Goal: Task Accomplishment & Management: Manage account settings

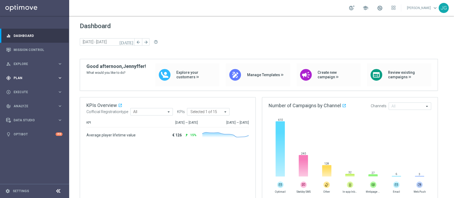
click at [29, 80] on div "gps_fixed Plan" at bounding box center [31, 78] width 51 height 5
click at [25, 90] on link "Target Groups" at bounding box center [34, 89] width 41 height 4
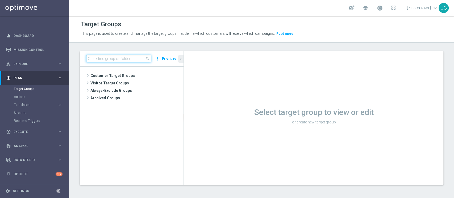
click at [106, 58] on input at bounding box center [118, 58] width 65 height 7
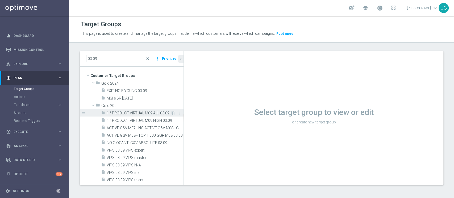
click at [136, 115] on div "insert_drive_file 1 ° PRODUCT VIRTUAL M09 ALL 03.09" at bounding box center [136, 112] width 70 height 7
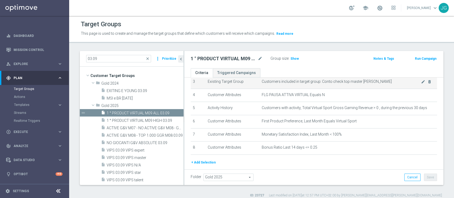
scroll to position [50, 0]
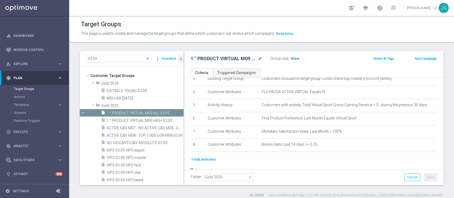
click at [295, 58] on span "Show" at bounding box center [294, 59] width 9 height 4
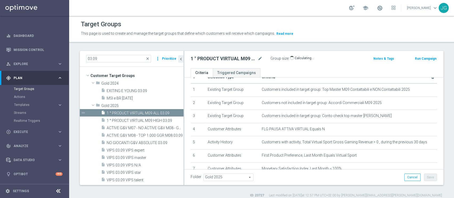
scroll to position [64, 0]
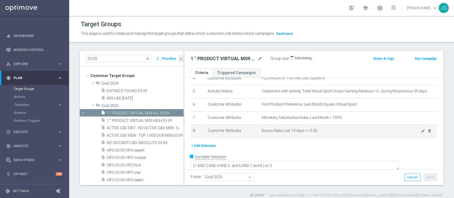
click at [269, 141] on div "# Selection Type Criteria delete_forever 1 Existing Target Group Customers incl…" at bounding box center [314, 81] width 254 height 123
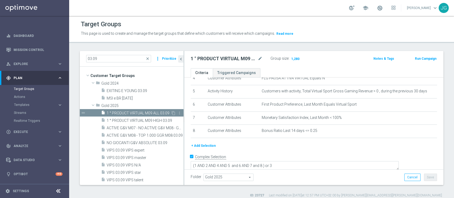
click at [146, 112] on span "1 ° PRODUCT VIRTUAL M09 ALL 03.09" at bounding box center [139, 113] width 64 height 5
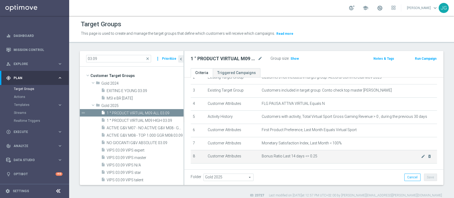
scroll to position [40, 0]
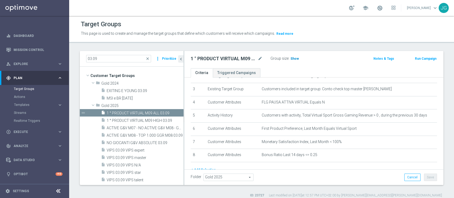
click at [291, 57] on span "Show" at bounding box center [294, 59] width 9 height 4
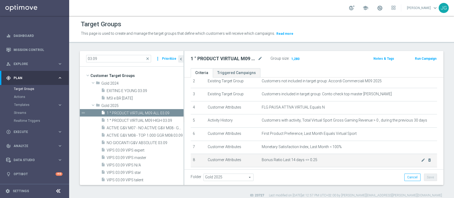
scroll to position [35, 0]
drag, startPoint x: 312, startPoint y: 161, endPoint x: 258, endPoint y: 159, distance: 53.7
click at [259, 148] on td "Bonus Ratio Last 14 days <= 0.25 mode_edit delete_forever" at bounding box center [347, 160] width 177 height 13
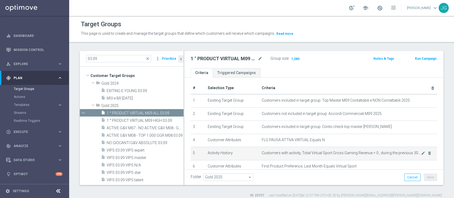
scroll to position [0, 0]
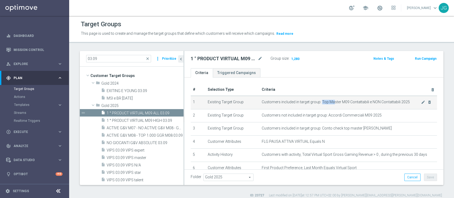
drag, startPoint x: 317, startPoint y: 101, endPoint x: 330, endPoint y: 102, distance: 13.3
click at [330, 102] on span "Customers included in target group: Top Master M09 Contattabili e NON Contattab…" at bounding box center [341, 102] width 159 height 5
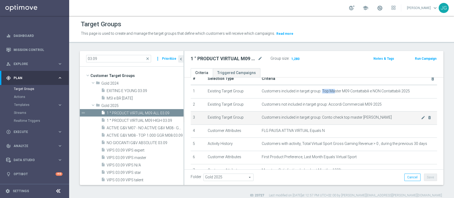
scroll to position [14, 0]
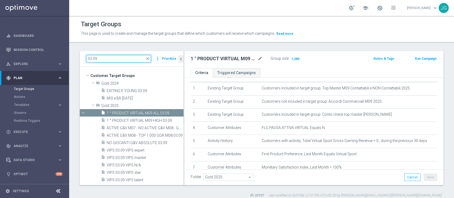
click at [123, 61] on input "03.09" at bounding box center [118, 58] width 65 height 7
type input "0"
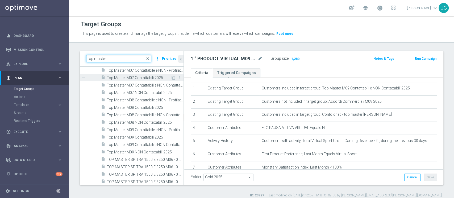
scroll to position [87, 0]
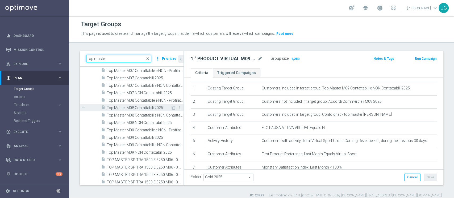
type input "top master"
click at [140, 108] on span "Top Master M08 Contattabili 2025" at bounding box center [139, 108] width 64 height 5
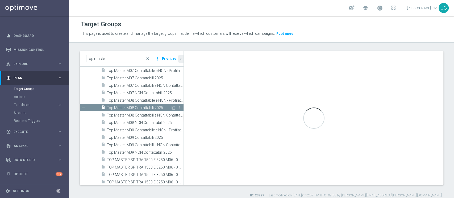
type textarea "(1 and 2 and 3 and 4 and 5 and 6 and 7 and 8 and 9 and 10 and 11 and 12 and 13)"
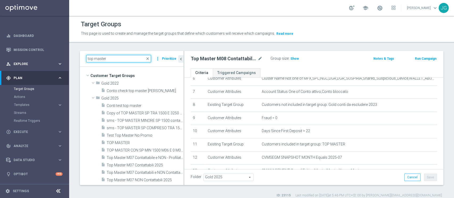
drag, startPoint x: 117, startPoint y: 58, endPoint x: 0, endPoint y: 61, distance: 117.0
click at [0, 61] on main "equalizer Dashboard Mission Control" at bounding box center [227, 99] width 454 height 198
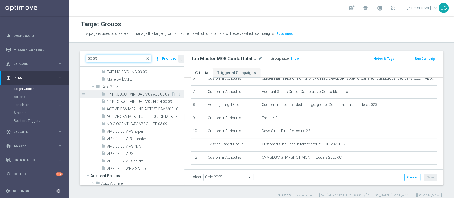
scroll to position [19, 0]
type input "03.09"
click at [139, 95] on span "1 ° PRODUCT VIRTUAL M09 ALL 03.09" at bounding box center [139, 94] width 64 height 5
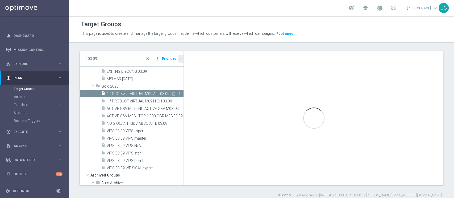
type textarea "(1 AND 2 AND 4 AND 5 and 6 AND 7 and 8 ) or 3"
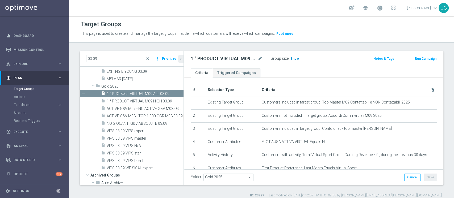
click at [295, 58] on span "Show" at bounding box center [294, 59] width 9 height 4
click at [293, 59] on span "1,280" at bounding box center [295, 59] width 9 height 5
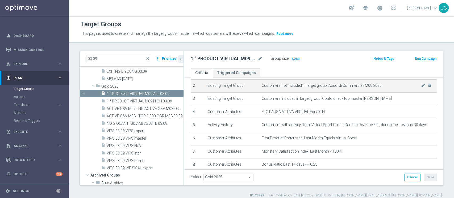
scroll to position [35, 0]
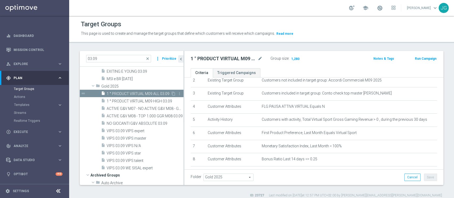
click at [118, 92] on span "1 ° PRODUCT VIRTUAL M09 ALL 03.09" at bounding box center [139, 94] width 64 height 5
click at [293, 59] on span "Show" at bounding box center [294, 59] width 9 height 4
click at [171, 92] on icon "content_copy" at bounding box center [173, 94] width 4 height 4
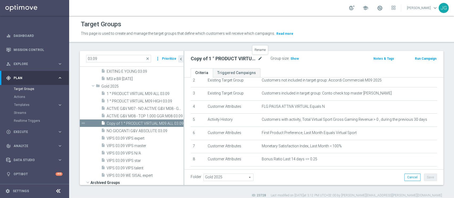
click at [259, 58] on icon "mode_edit" at bounding box center [260, 59] width 5 height 6
click at [198, 58] on input "Copy of 1 ° PRODUCT VIRTUAL M09 ALL 03.09" at bounding box center [227, 59] width 72 height 7
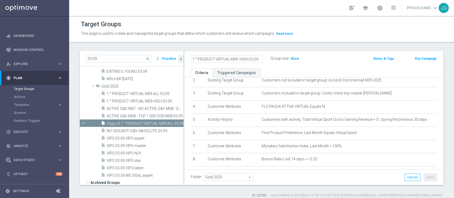
type input "1 ° PRODUCT VIRTUAL M09 HIGH 03.09"
click at [277, 68] on div "1 ° PRODUCT VIRTUAL M09 HIGH 03.09 Group size : Show Notes & Tags Run Campaign" at bounding box center [313, 59] width 259 height 17
click at [260, 58] on icon "mode_edit" at bounding box center [260, 59] width 5 height 6
click at [253, 58] on input "1 ° PRODUCT VIRTUAL M09 HIGH 03.09" at bounding box center [227, 59] width 72 height 7
type input "1 ° PRODUCT VIRTUAL M09 HIGH 04.09"
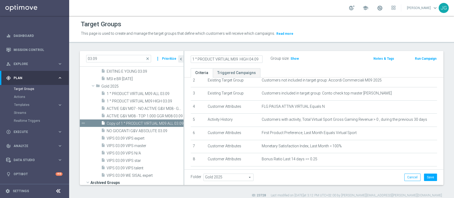
click at [299, 69] on ul "Criteria Triggered Campaigns" at bounding box center [313, 72] width 259 height 9
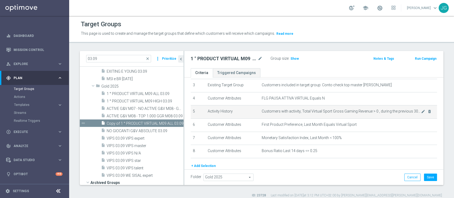
scroll to position [47, 0]
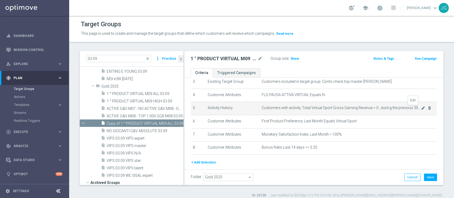
click at [340, 109] on icon "mode_edit" at bounding box center [423, 108] width 4 height 4
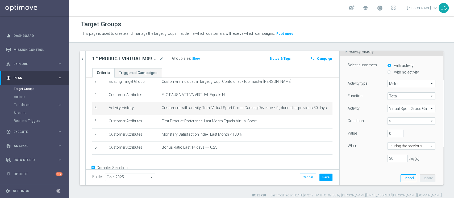
scroll to position [40, 0]
click at [340, 132] on input "0" at bounding box center [395, 132] width 16 height 7
type input "1100"
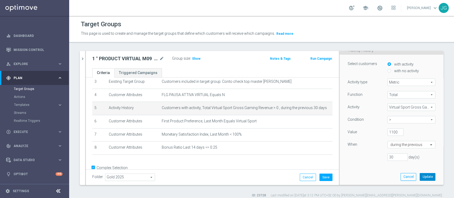
click at [340, 148] on button "Update" at bounding box center [427, 176] width 16 height 7
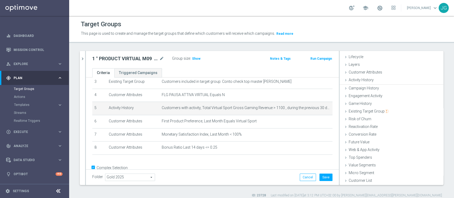
scroll to position [10, 0]
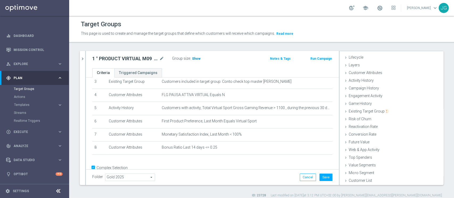
click at [199, 61] on h3 "Show" at bounding box center [196, 59] width 10 height 6
click at [323, 148] on button "Save" at bounding box center [325, 177] width 13 height 7
click at [84, 61] on button "chevron_right" at bounding box center [82, 59] width 5 height 16
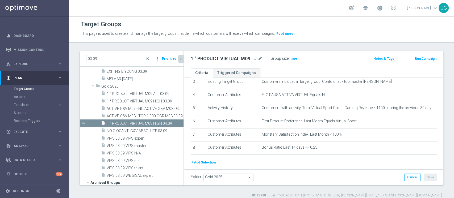
scroll to position [20, 0]
click at [135, 124] on span "1 ° PRODUCT VIRTUAL M09 HIGH 04.09" at bounding box center [139, 123] width 65 height 5
click at [172, 122] on icon "content_copy" at bounding box center [174, 123] width 4 height 4
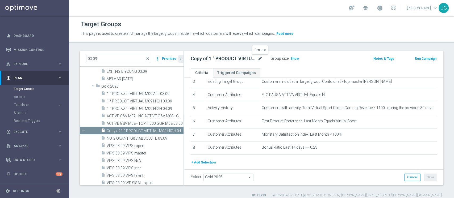
click at [259, 59] on icon "mode_edit" at bounding box center [260, 59] width 5 height 6
click at [194, 60] on input "Copy of 1 ° PRODUCT VIRTUAL M09 HIGH 04.09" at bounding box center [227, 59] width 72 height 7
click at [249, 60] on input "1 ° PRODUCT VIRTUAL M09 HIGH 04.09" at bounding box center [227, 59] width 72 height 7
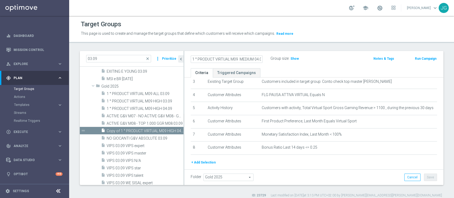
type input "1 ° PRODUCT VIRTUAL M09 MEDIUM 04.09"
click at [274, 67] on div "1 ° PRODUCT VIRTUAL M09 MEDIUM 04.09 Group size : Show Notes & Tags Run Campaign" at bounding box center [313, 59] width 259 height 17
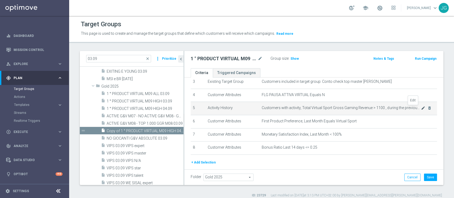
click at [340, 108] on icon "mode_edit" at bounding box center [423, 108] width 4 height 4
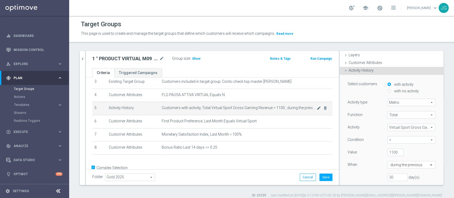
scroll to position [40, 0]
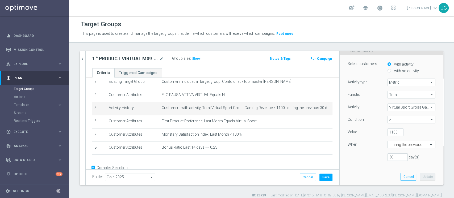
click at [340, 119] on span ">" at bounding box center [411, 119] width 47 height 7
click at [340, 148] on span "between" at bounding box center [411, 169] width 43 height 4
type input "between"
click at [340, 132] on input "1100" at bounding box center [395, 132] width 16 height 7
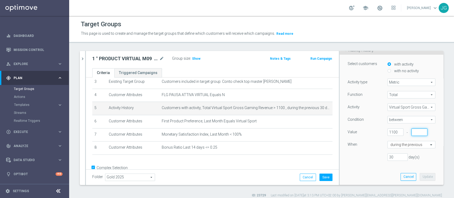
click at [340, 134] on input "number" at bounding box center [419, 132] width 16 height 7
type input "1100"
click at [340, 131] on input "1100" at bounding box center [395, 132] width 16 height 7
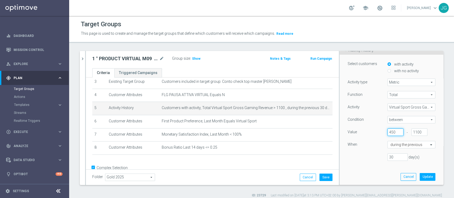
type input "450"
click at [340, 148] on div "Function Total Total arrow_drop_down search Activity Virtual Sport Gross Gaming…" at bounding box center [391, 128] width 88 height 74
click at [340, 148] on button "Update" at bounding box center [427, 176] width 16 height 7
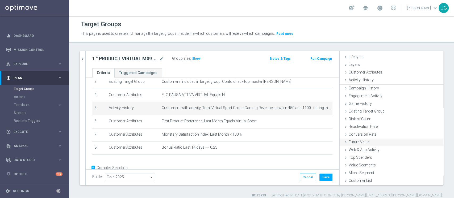
scroll to position [10, 0]
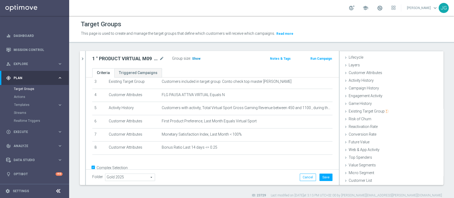
click at [197, 58] on span "Show" at bounding box center [196, 59] width 9 height 4
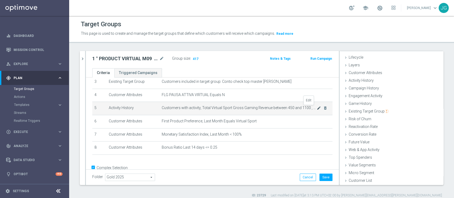
click at [317, 108] on icon "mode_edit" at bounding box center [319, 108] width 4 height 4
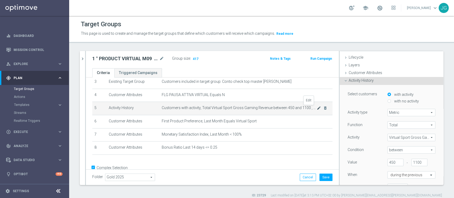
scroll to position [40, 0]
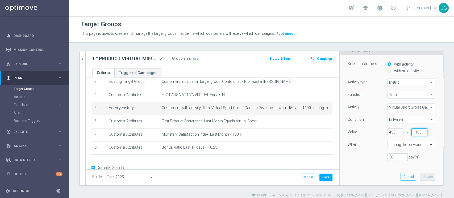
click at [340, 132] on input "1100" at bounding box center [419, 132] width 16 height 7
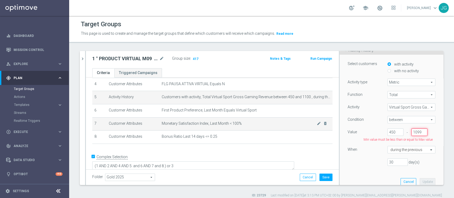
scroll to position [0, 1]
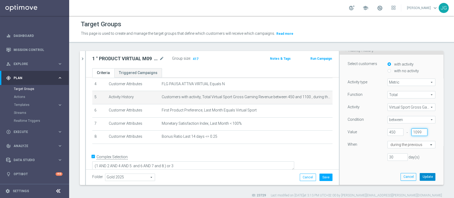
type input "1099"
click at [340, 148] on button "Update" at bounding box center [427, 176] width 16 height 7
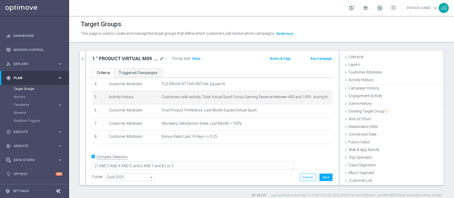
scroll to position [10, 0]
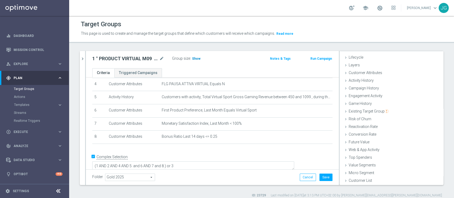
click at [195, 58] on span "Show" at bounding box center [196, 59] width 9 height 4
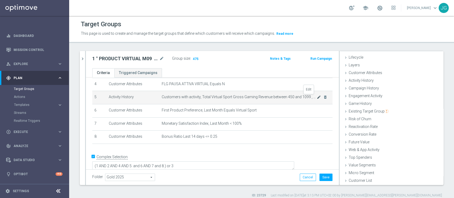
click at [317, 97] on icon "mode_edit" at bounding box center [319, 97] width 4 height 4
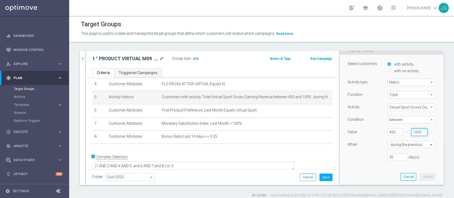
click at [340, 132] on input "1099" at bounding box center [419, 132] width 16 height 7
type input "1100"
click at [340, 148] on button "Update" at bounding box center [427, 176] width 16 height 7
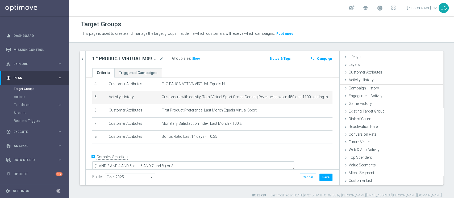
scroll to position [10, 0]
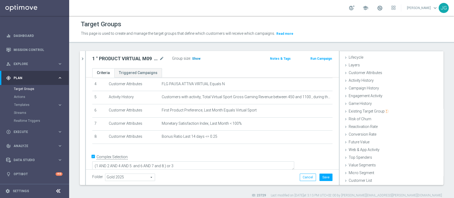
click at [195, 59] on span "Show" at bounding box center [196, 59] width 9 height 4
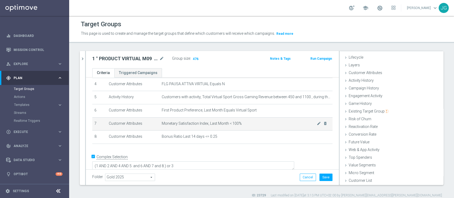
scroll to position [4, 0]
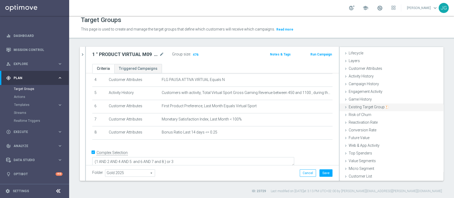
click at [340, 110] on div "Existing Target Group done" at bounding box center [391, 108] width 104 height 8
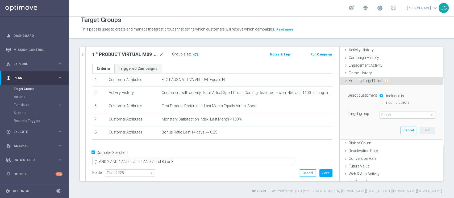
scroll to position [40, 0]
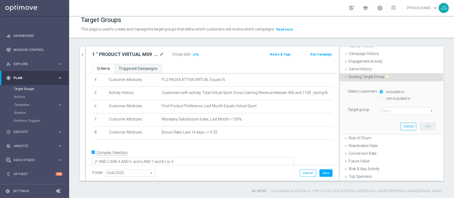
click at [340, 98] on input "not included in" at bounding box center [380, 98] width 3 height 3
radio input "true"
click at [340, 112] on span at bounding box center [407, 111] width 55 height 7
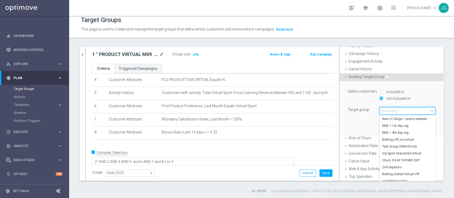
click at [340, 112] on input "search" at bounding box center [407, 110] width 56 height 7
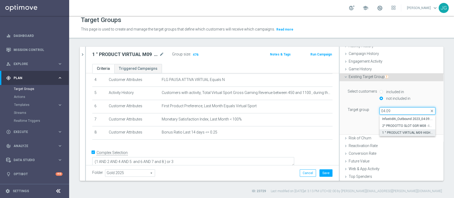
type input "04.09"
click at [340, 131] on span "1 ° PRODUCT VIRTUAL M09 HIGH 04.09" at bounding box center [407, 133] width 51 height 4
type input "1 ° PRODUCT VIRTUAL M09 HIGH 04.09"
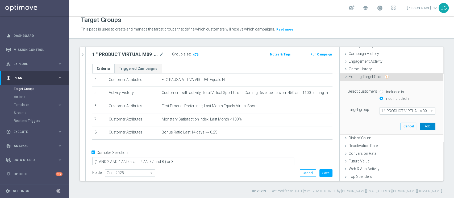
click at [340, 125] on button "Add" at bounding box center [427, 126] width 16 height 7
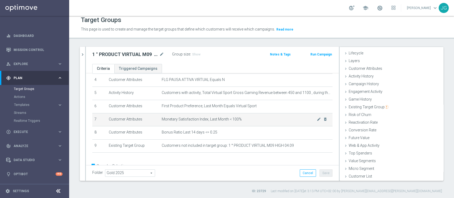
scroll to position [72, 0]
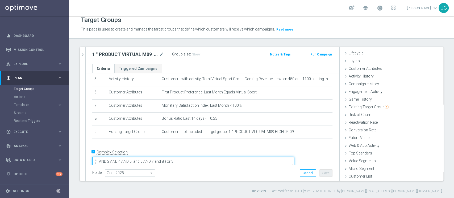
click at [202, 148] on textarea "(1 AND 2 AND 4 AND 5 and 6 AND 7 and 8 ) or 3" at bounding box center [193, 161] width 202 height 9
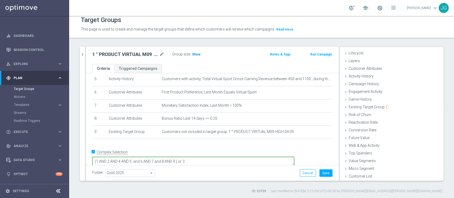
type textarea "(1 AND 2 AND 4 AND 5 and 6 AND 7 and 8 AND 9 ) or 3"
click at [196, 52] on h3 "Show" at bounding box center [196, 55] width 10 height 6
click at [321, 148] on button "Save" at bounding box center [325, 173] width 13 height 7
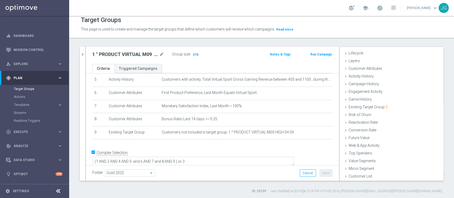
click at [321, 148] on button "Save" at bounding box center [325, 173] width 13 height 7
click at [84, 55] on icon "chevron_right" at bounding box center [82, 54] width 5 height 5
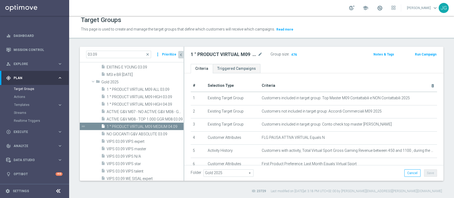
scroll to position [77, 0]
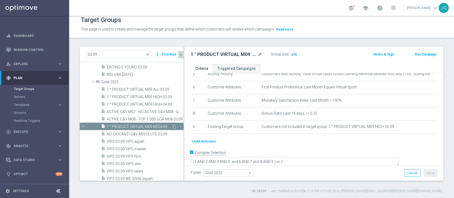
click at [144, 126] on span "1 ° PRODUCT VIRTUAL M09 MEDIUM 04.09" at bounding box center [139, 127] width 65 height 5
click at [137, 128] on span "1 ° PRODUCT VIRTUAL M09 MEDIUM 04.09" at bounding box center [139, 127] width 65 height 5
click at [172, 126] on icon "content_copy" at bounding box center [174, 127] width 4 height 4
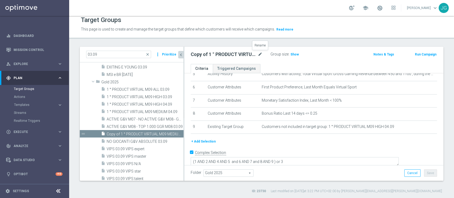
click at [260, 54] on icon "mode_edit" at bounding box center [260, 54] width 5 height 6
click at [212, 53] on input "Copy of 1 ° PRODUCT VIRTUAL M09 MEDIUM 04.09" at bounding box center [227, 54] width 72 height 7
click at [254, 53] on input "1 ° PRODUCT VIRTUAL M09 MEDIUM 04.09" at bounding box center [227, 54] width 72 height 7
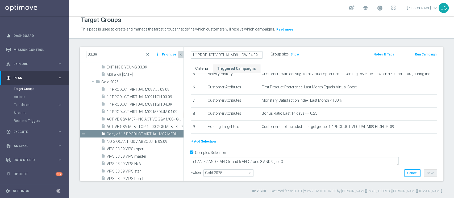
type input "1 ° PRODUCT VIRTUAL M09 LOW 04.09"
click at [306, 65] on ul "Criteria Triggered Campaigns" at bounding box center [313, 68] width 259 height 9
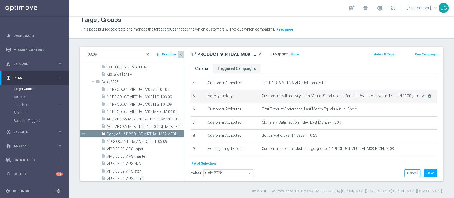
scroll to position [54, 0]
click at [340, 97] on icon "mode_edit" at bounding box center [423, 97] width 4 height 4
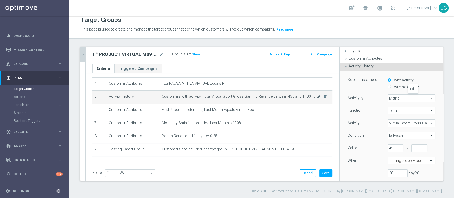
scroll to position [40, 0]
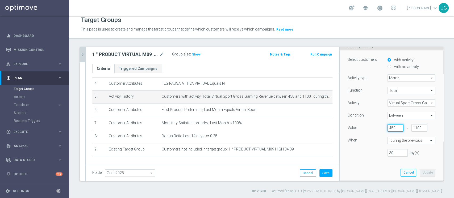
click at [340, 127] on input "450" at bounding box center [395, 127] width 16 height 7
type input "4"
type input "0"
click at [340, 127] on input "1100" at bounding box center [419, 127] width 16 height 7
type input "450"
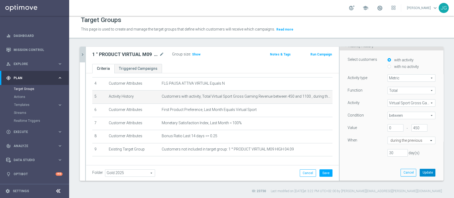
click at [340, 148] on button "Update" at bounding box center [427, 172] width 16 height 7
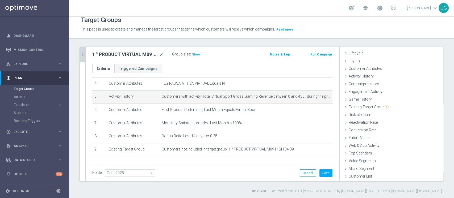
scroll to position [10, 0]
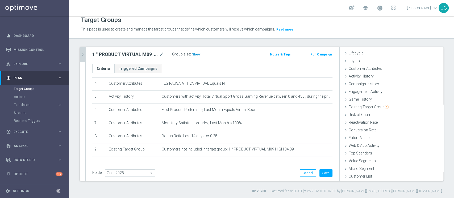
click at [195, 56] on span "Show" at bounding box center [196, 55] width 9 height 4
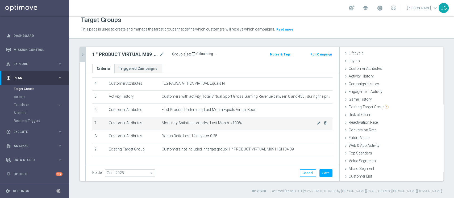
scroll to position [71, 0]
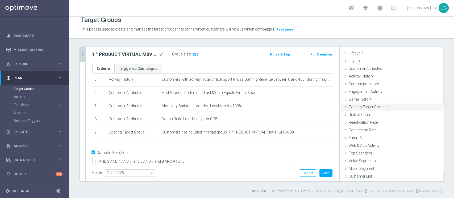
click at [340, 108] on span "Existing Target Group" at bounding box center [368, 107] width 40 height 4
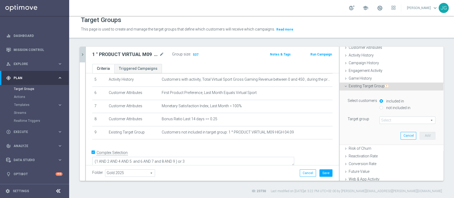
scroll to position [40, 0]
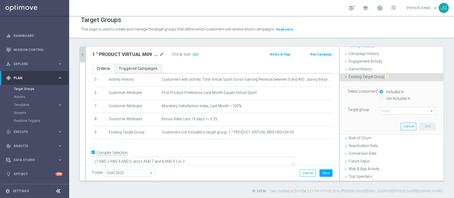
click at [340, 98] on input "not included in" at bounding box center [380, 98] width 3 height 3
radio input "true"
click at [340, 110] on span at bounding box center [407, 111] width 55 height 7
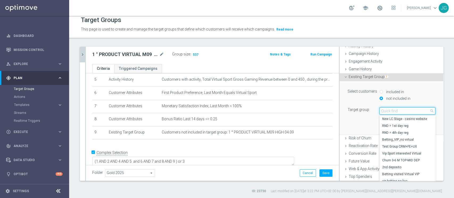
click at [340, 110] on input "search" at bounding box center [407, 110] width 56 height 7
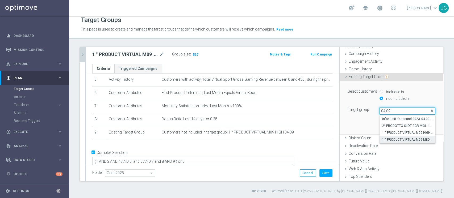
type input "04.09"
click at [340, 139] on span "1 ° PRODUCT VIRTUAL M09 MEDIUM 04.09" at bounding box center [407, 140] width 51 height 4
type input "1 ° PRODUCT VIRTUAL M09 MEDIUM 04.09"
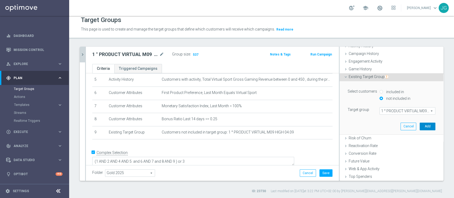
click at [340, 126] on button "Add" at bounding box center [427, 126] width 16 height 7
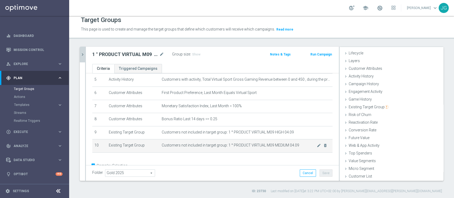
scroll to position [85, 0]
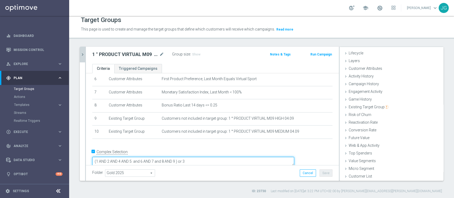
click at [214, 148] on textarea "(1 AND 2 AND 4 AND 5 and 6 AND 7 and 8 AND 9 ) or 3" at bounding box center [193, 161] width 202 height 9
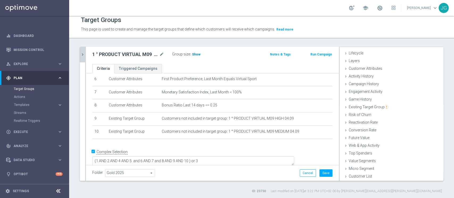
click at [196, 55] on span "Show" at bounding box center [196, 55] width 9 height 4
click at [319, 148] on button "Save" at bounding box center [325, 173] width 13 height 7
click at [82, 55] on icon "chevron_right" at bounding box center [82, 54] width 5 height 5
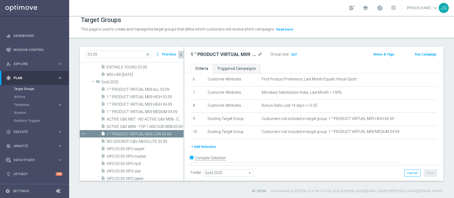
scroll to position [20, 0]
click at [145, 111] on span "1 ° PRODUCT VIRTUAL M09 MEDIUM 04.09" at bounding box center [139, 112] width 65 height 5
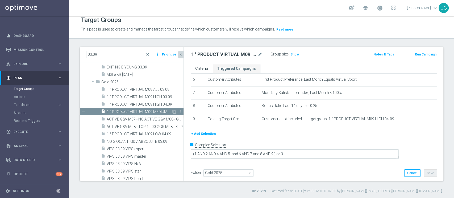
scroll to position [77, 0]
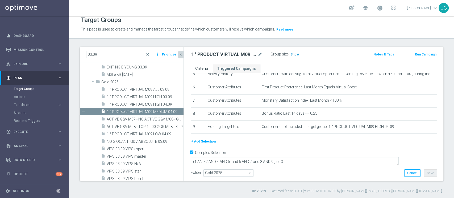
click at [297, 53] on span "Show" at bounding box center [294, 55] width 9 height 4
click at [149, 103] on span "1 ° PRODUCT VIRTUAL M09 HIGH 04.09" at bounding box center [139, 104] width 65 height 5
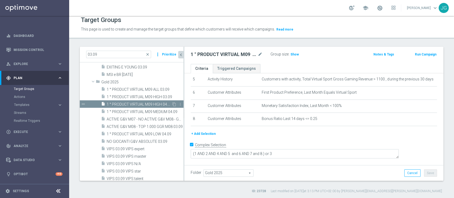
scroll to position [64, 0]
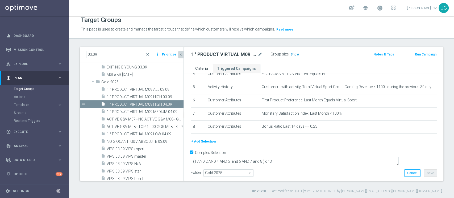
click at [297, 53] on span "Show" at bounding box center [294, 55] width 9 height 4
click at [151, 96] on span "1 ° PRODUCT VIRTUAL M09 HIGH 03.09" at bounding box center [139, 97] width 65 height 5
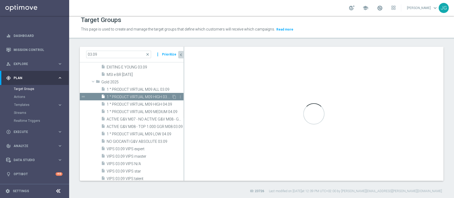
type textarea "(1 AND 2 AND 3 AND 5 and 6 AND 7 AND 8) or 4"
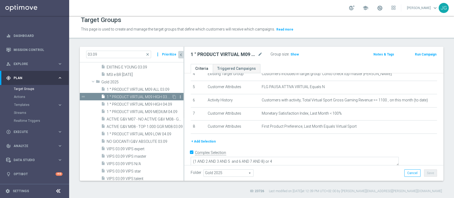
click at [178, 96] on icon "more_vert" at bounding box center [180, 97] width 4 height 4
click at [180, 110] on icon "delete" at bounding box center [180, 111] width 4 height 4
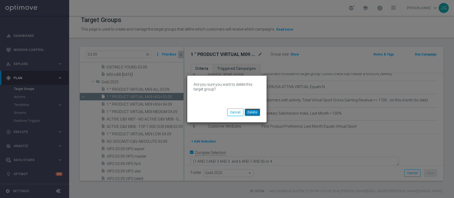
click at [253, 111] on button "Delete" at bounding box center [252, 112] width 15 height 7
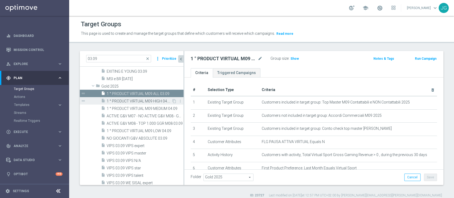
click at [142, 103] on span "1 ° PRODUCT VIRTUAL M09 HIGH 04.09" at bounding box center [139, 101] width 65 height 5
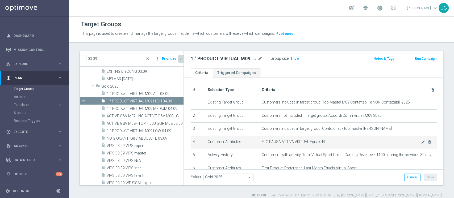
scroll to position [64, 0]
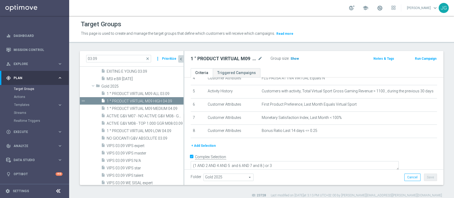
click at [291, 58] on span "Show" at bounding box center [294, 59] width 9 height 4
click at [124, 60] on input "03.09" at bounding box center [118, 58] width 65 height 7
type input "0"
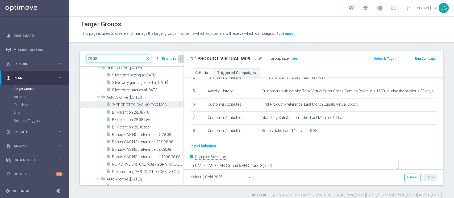
scroll to position [0, 0]
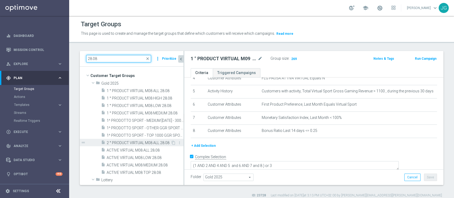
type input "28.08"
click at [128, 142] on span "2 ° PRODUCT VIRTUAL M08 ALL 28.08" at bounding box center [139, 143] width 64 height 5
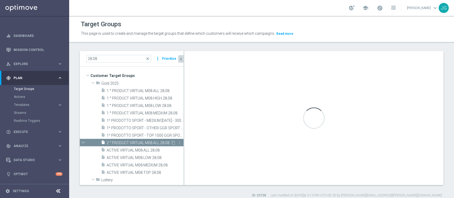
type textarea "(1 AND 2 AND 3 AND 5 and 6 AND 7 AND 8) or 4"
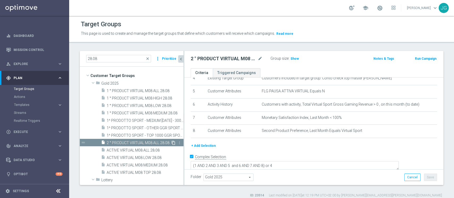
click at [171, 141] on icon "content_copy" at bounding box center [173, 143] width 4 height 4
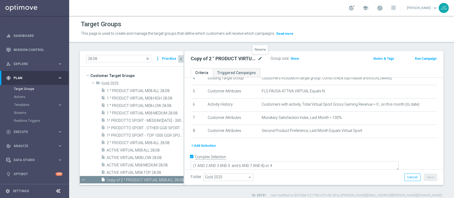
click at [260, 57] on icon "mode_edit" at bounding box center [260, 59] width 5 height 6
click at [198, 58] on input "Copy of 2 ° PRODUCT VIRTUAL M08 ALL 28.08" at bounding box center [227, 59] width 72 height 7
click at [237, 59] on input "2 ° PRODUCT VIRTUAL M08 ALL 28.08" at bounding box center [227, 59] width 72 height 7
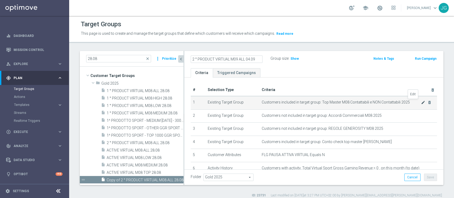
type input "2 ° PRODUCT VIRTUAL M09 ALL 04.09"
click at [340, 103] on icon "mode_edit" at bounding box center [423, 102] width 4 height 4
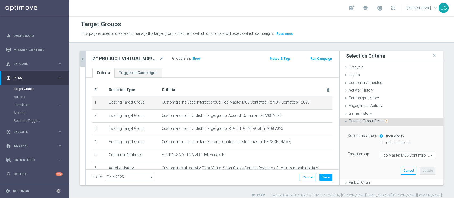
click at [340, 148] on span "Top Master M08 Contattabili e NON Contattabili 2025" at bounding box center [407, 155] width 55 height 7
click at [0, 0] on input "search" at bounding box center [0, 0] width 0 height 0
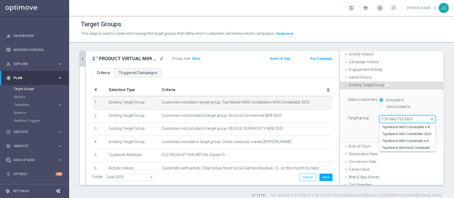
scroll to position [36, 0]
type input "TOP MASTER M09"
click at [340, 139] on span "Top Master M09 Contattabili e NON Contattabili 2025" at bounding box center [407, 141] width 51 height 4
type input "Top Master M09 Contattabili e NON Contattabili 2025"
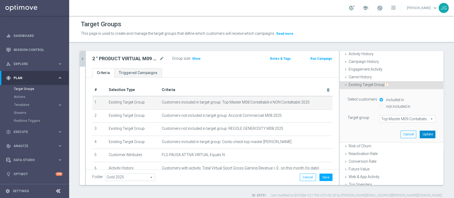
click at [340, 135] on button "Update" at bounding box center [427, 134] width 16 height 7
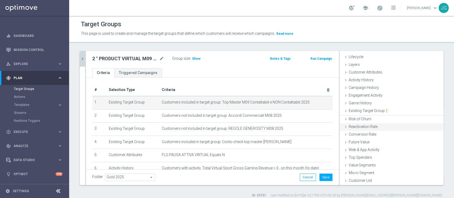
scroll to position [10, 0]
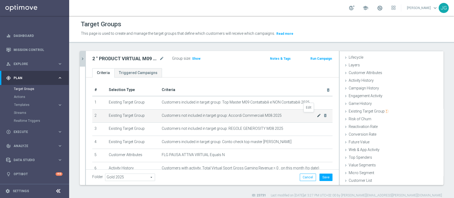
click at [317, 114] on icon "mode_edit" at bounding box center [319, 115] width 4 height 4
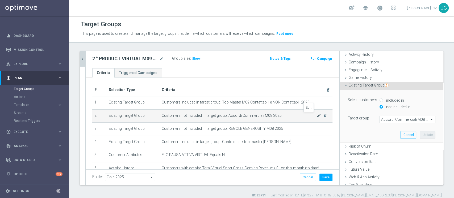
scroll to position [36, 0]
click at [340, 116] on span "Accordi Commerciali M08 2025" at bounding box center [407, 119] width 55 height 7
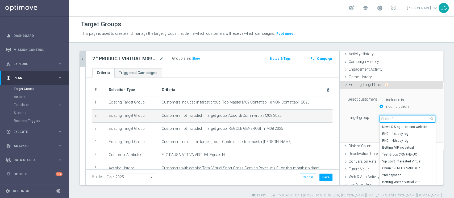
click at [340, 118] on input "search" at bounding box center [407, 118] width 56 height 7
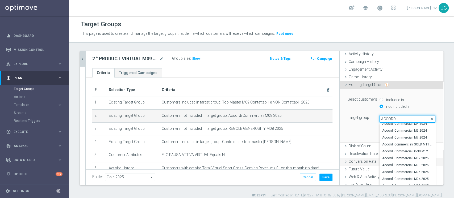
scroll to position [63, 0]
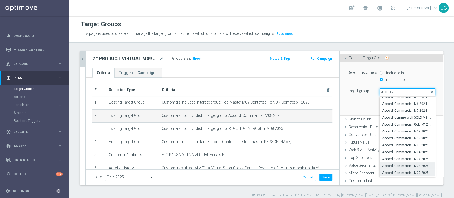
type input "ACCORDI"
click at [340, 148] on label "Accordi Commerciali M09 2025" at bounding box center [407, 173] width 56 height 7
type input "Accordi Commerciali M09 2025"
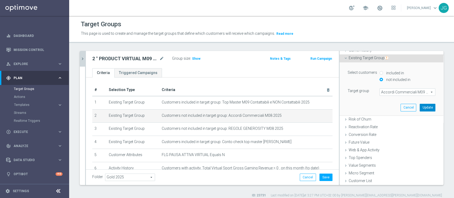
click at [340, 105] on button "Update" at bounding box center [427, 107] width 16 height 7
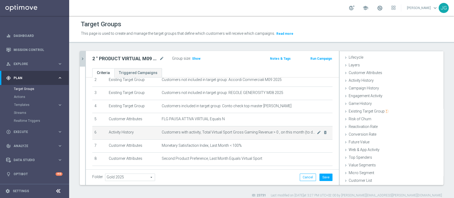
scroll to position [38, 0]
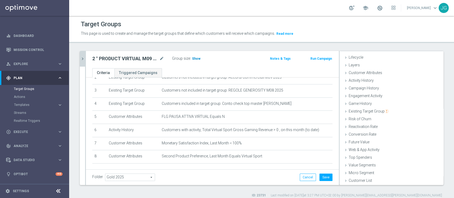
click at [194, 58] on span "Show" at bounding box center [196, 59] width 9 height 4
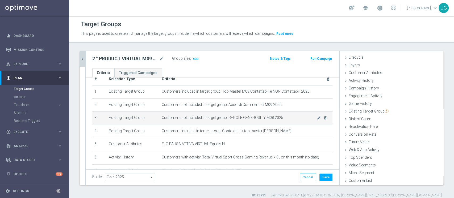
scroll to position [11, 0]
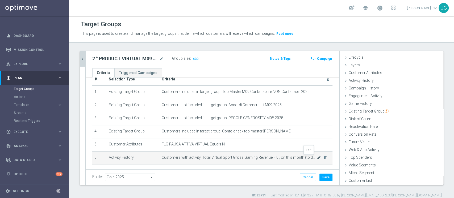
click at [317, 148] on icon "mode_edit" at bounding box center [319, 158] width 4 height 4
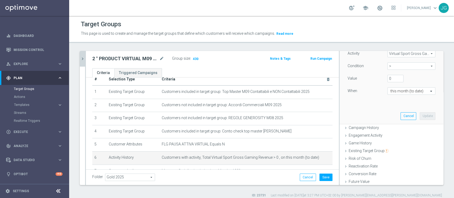
scroll to position [94, 0]
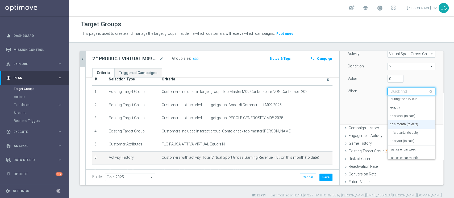
click at [340, 92] on input "text" at bounding box center [405, 91] width 31 height 5
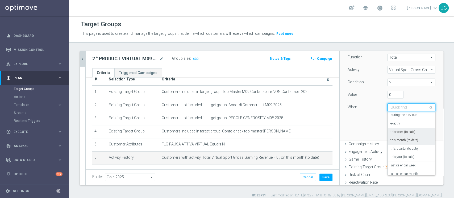
scroll to position [78, 0]
click at [340, 113] on label "during the previous" at bounding box center [403, 115] width 27 height 4
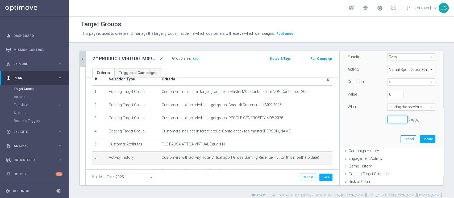
click at [340, 119] on input "number" at bounding box center [397, 119] width 20 height 7
type input "30"
click at [340, 138] on button "Update" at bounding box center [427, 139] width 16 height 7
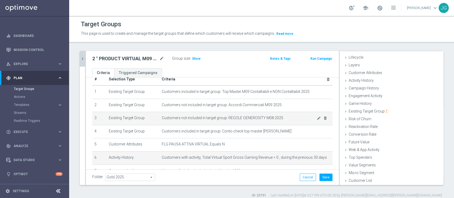
scroll to position [10, 0]
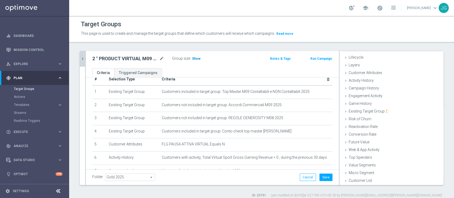
click at [196, 59] on span "Show" at bounding box center [196, 59] width 9 height 4
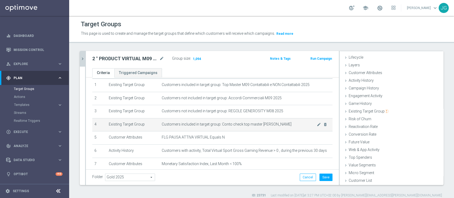
scroll to position [17, 0]
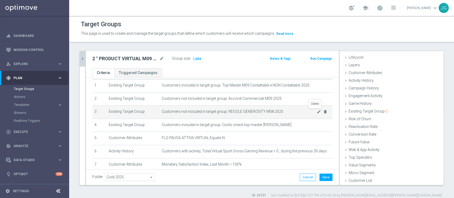
click at [323, 112] on icon "delete_forever" at bounding box center [325, 112] width 4 height 4
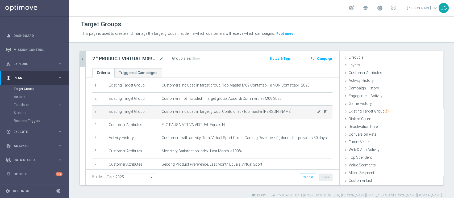
scroll to position [45, 0]
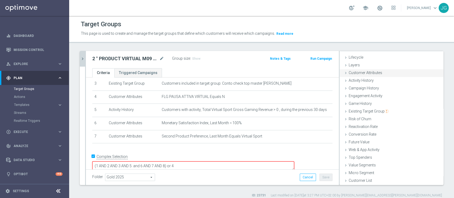
click at [340, 73] on span "Customer Attributes" at bounding box center [364, 73] width 33 height 4
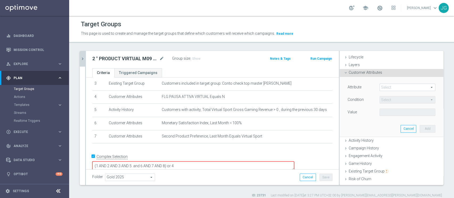
scroll to position [4, 0]
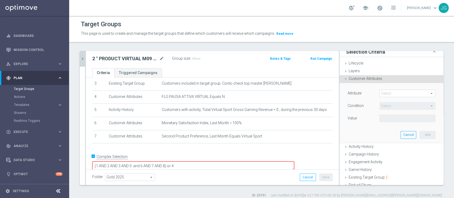
click at [340, 92] on span at bounding box center [407, 93] width 55 height 7
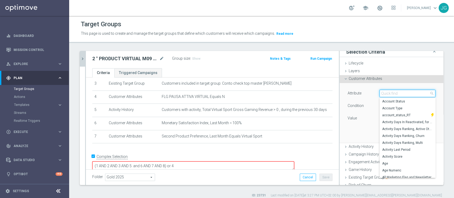
click at [340, 92] on input "search" at bounding box center [407, 93] width 56 height 7
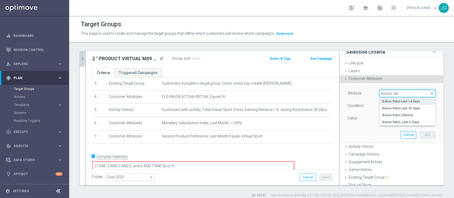
type input "bonus rati"
click at [340, 102] on span "Bonus Ratio Last 14 days" at bounding box center [407, 101] width 51 height 4
type input "Bonus Ratio Last 14 days"
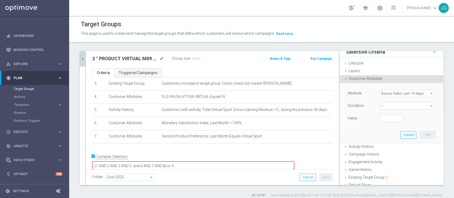
click at [340, 105] on span "=" at bounding box center [407, 106] width 55 height 7
click at [340, 121] on span "<=" at bounding box center [407, 121] width 51 height 4
type input "<="
click at [340, 119] on input "number" at bounding box center [391, 118] width 24 height 7
type input "0.25"
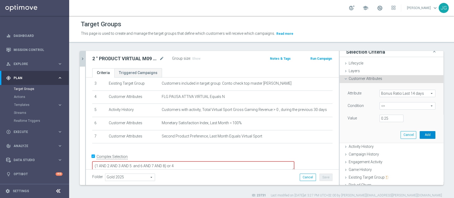
click at [340, 134] on button "Add" at bounding box center [427, 134] width 16 height 7
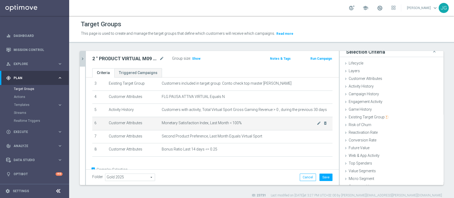
scroll to position [58, 0]
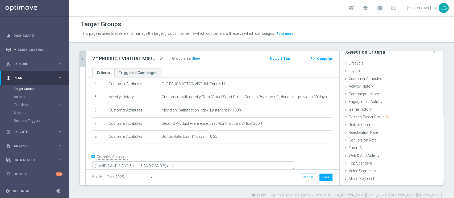
click at [195, 57] on span "Show" at bounding box center [196, 59] width 9 height 4
click at [214, 148] on textarea "(1 AND 2 AND 3 AND 5 and 6 AND 7 AND 8) or 4" at bounding box center [193, 166] width 202 height 9
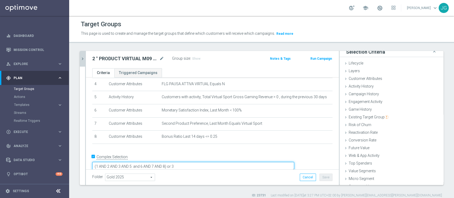
click at [158, 148] on textarea "(1 AND 2 AND 3 AND 5 and 6 AND 7 AND 8) or 3" at bounding box center [193, 166] width 202 height 9
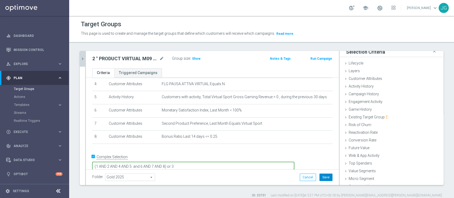
type textarea "(1 AND 2 AND 4 AND 5 and 6 AND 7 AND 8) or 3"
click at [319, 148] on button "Save" at bounding box center [325, 177] width 13 height 7
click at [196, 58] on span "Show" at bounding box center [196, 59] width 9 height 4
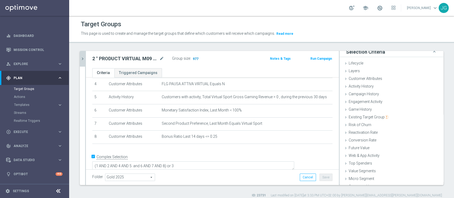
click at [196, 58] on span "977" at bounding box center [195, 59] width 7 height 5
click at [83, 57] on icon "chevron_right" at bounding box center [82, 58] width 5 height 5
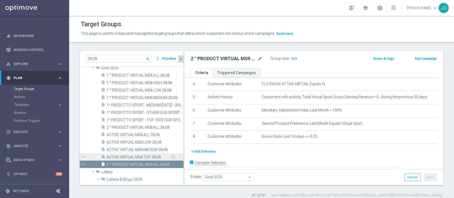
scroll to position [23, 0]
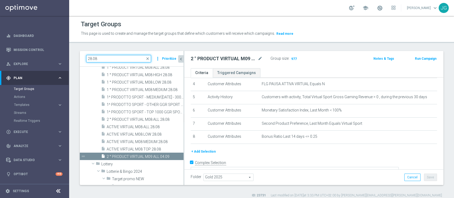
click at [100, 58] on input "28.08" at bounding box center [118, 58] width 65 height 7
type input "2"
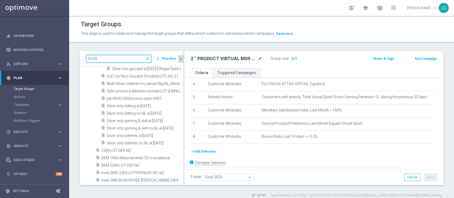
scroll to position [0, 0]
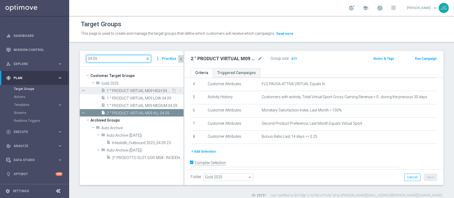
type input "04.09"
click at [125, 92] on span "1 ° PRODUCT VIRTUAL M09 HIGH 04.09" at bounding box center [139, 91] width 65 height 5
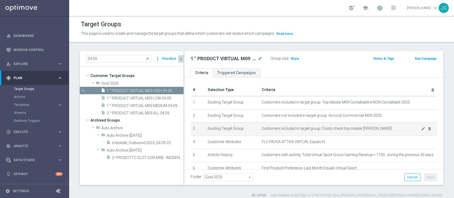
scroll to position [0, 0]
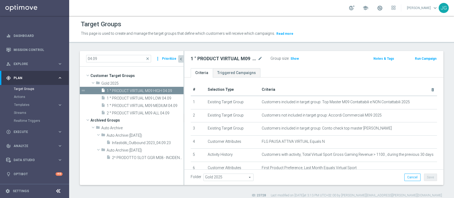
click at [308, 148] on div "Folder Gold 2025 Gold 2025 arrow_drop_down search Cancel Save Saving..." at bounding box center [314, 177] width 246 height 7
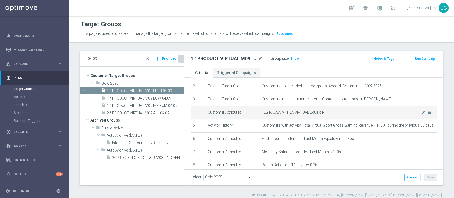
scroll to position [8, 0]
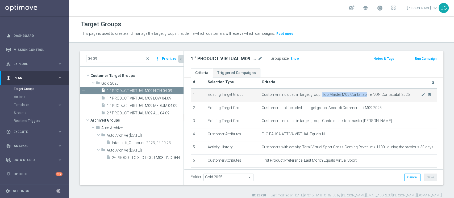
drag, startPoint x: 318, startPoint y: 94, endPoint x: 361, endPoint y: 92, distance: 43.1
click at [340, 92] on span "Customers included in target group: Top Master M09 Contattabili e NON Contattab…" at bounding box center [341, 94] width 159 height 5
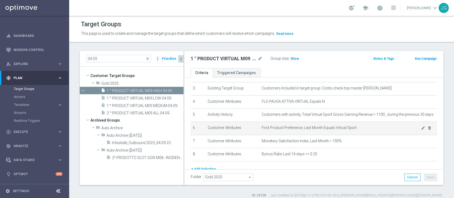
scroll to position [47, 0]
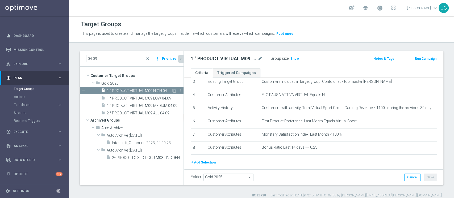
click at [138, 90] on span "1 ° PRODUCT VIRTUAL M09 HIGH 04.09" at bounding box center [139, 91] width 65 height 5
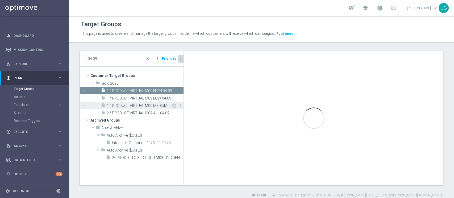
click at [140, 104] on span "1 ° PRODUCT VIRTUAL M09 MEDIUM 04.09" at bounding box center [139, 106] width 65 height 5
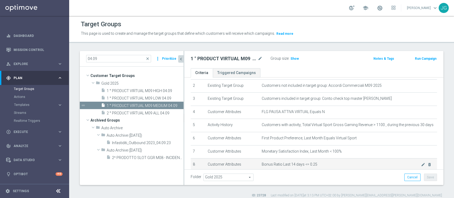
scroll to position [24, 0]
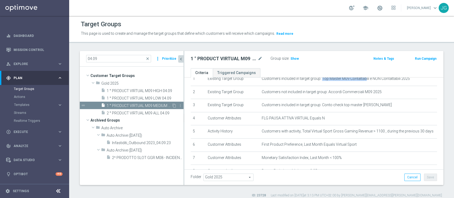
click at [136, 105] on span "1 ° PRODUCT VIRTUAL M09 MEDIUM 04.09" at bounding box center [139, 106] width 65 height 5
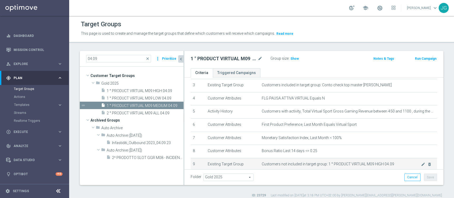
scroll to position [43, 0]
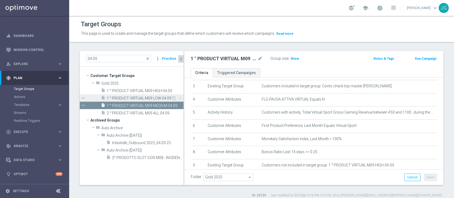
click at [125, 97] on span "1 ° PRODUCT VIRTUAL M09 LOW 04.09" at bounding box center [139, 98] width 65 height 5
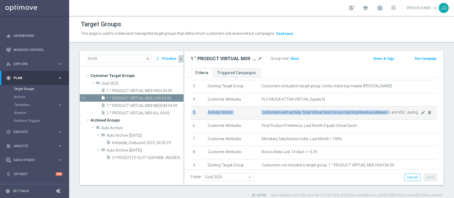
drag, startPoint x: 364, startPoint y: 103, endPoint x: 383, endPoint y: 112, distance: 20.9
click at [340, 112] on tbody "1 Existing Target Group Customers included in target group: Top Master M09 Cont…" at bounding box center [314, 120] width 246 height 132
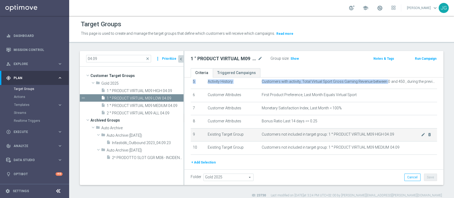
scroll to position [66, 0]
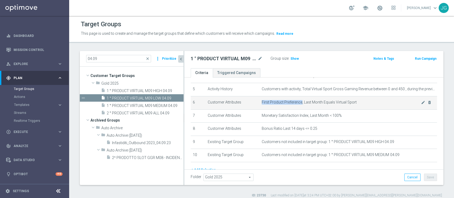
drag, startPoint x: 298, startPoint y: 103, endPoint x: 317, endPoint y: 100, distance: 18.9
click at [317, 100] on td "First Product Preference, Last Month Equals Virtual Sport mode_edit delete_fore…" at bounding box center [347, 102] width 177 height 13
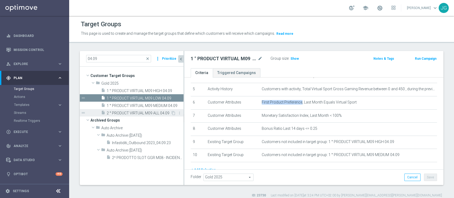
click at [117, 113] on span "2 ° PRODUCT VIRTUAL M09 ALL 04.09" at bounding box center [139, 113] width 64 height 5
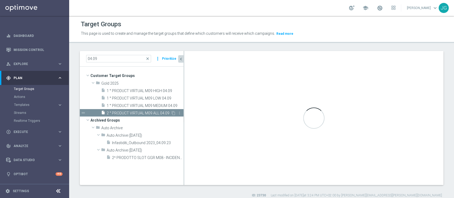
type textarea "(1 AND 2 AND 4 AND 5 and 6 AND 7 AND 8) or 3"
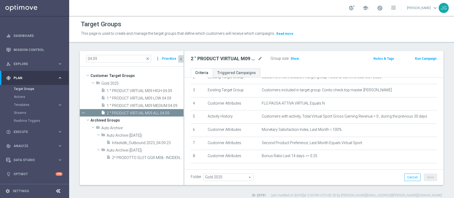
scroll to position [64, 0]
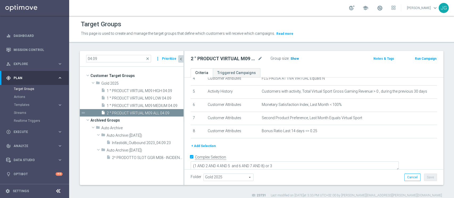
click at [293, 58] on span "Show" at bounding box center [294, 59] width 9 height 4
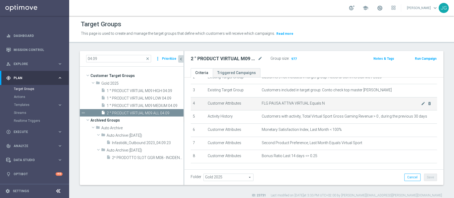
scroll to position [43, 0]
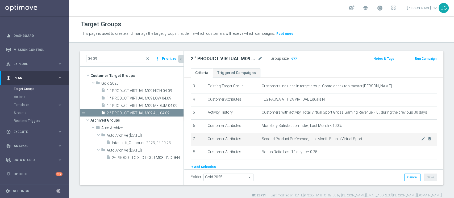
drag, startPoint x: 356, startPoint y: 140, endPoint x: 254, endPoint y: 140, distance: 101.3
click at [254, 140] on tr "7 Customer Attributes Second Product Preference, Last Month Equals Virtual Spor…" at bounding box center [314, 139] width 246 height 13
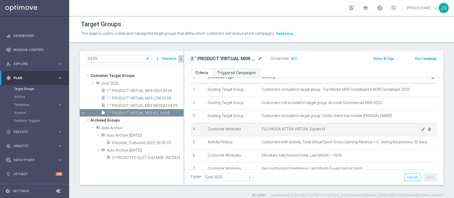
scroll to position [12, 0]
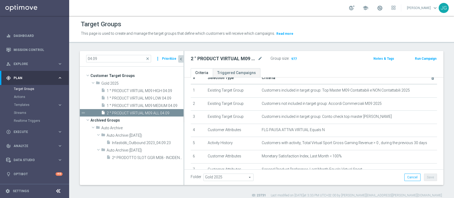
click at [214, 61] on h2 "2 ° PRODUCT VIRTUAL M09 ALL 04.09" at bounding box center [224, 59] width 66 height 6
drag, startPoint x: 211, startPoint y: 11, endPoint x: 127, endPoint y: 112, distance: 131.3
click at [127, 112] on span "2 ° PRODUCT VIRTUAL M09 ALL 04.09" at bounding box center [139, 113] width 64 height 5
click at [155, 111] on span "2 ° PRODUCT VIRTUAL M09 ALL 04.09" at bounding box center [139, 113] width 64 height 5
click at [171, 113] on div "content_copy more_vert" at bounding box center [176, 114] width 11 height 6
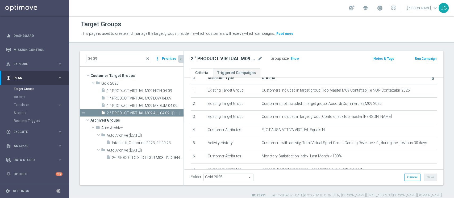
click at [146, 113] on span "2 ° PRODUCT VIRTUAL M09 ALL 04.09" at bounding box center [139, 113] width 64 height 5
click at [174, 113] on icon "content_copy" at bounding box center [173, 113] width 4 height 4
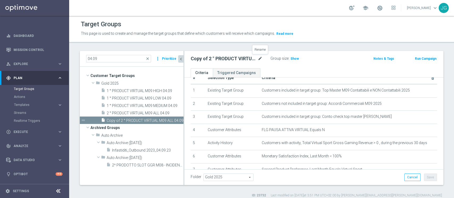
click at [260, 58] on icon "mode_edit" at bounding box center [260, 59] width 5 height 6
click at [223, 58] on input "Copy of 2 ° PRODUCT VIRTUAL M09 ALL 04.09" at bounding box center [227, 59] width 72 height 7
drag, startPoint x: 220, startPoint y: 58, endPoint x: 171, endPoint y: 58, distance: 48.6
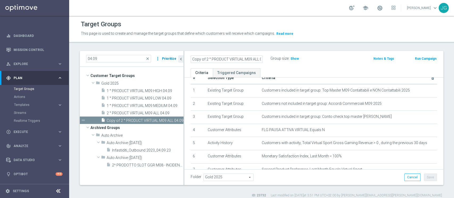
click at [171, 58] on as-split "04.09 close more_vert Prioritize Customer Target Groups library_add create_new_…" at bounding box center [261, 118] width 363 height 134
type input "ACTIVE VIRTUAL M09 ALL 04.09"
click at [284, 69] on ul "Criteria Triggered Campaigns" at bounding box center [313, 72] width 259 height 9
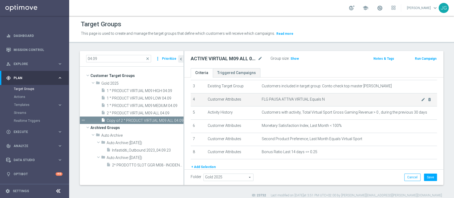
scroll to position [60, 0]
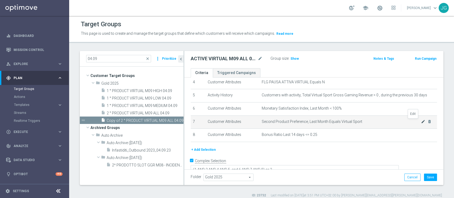
click at [340, 123] on icon "mode_edit" at bounding box center [423, 122] width 4 height 4
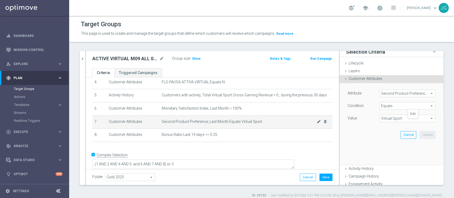
scroll to position [58, 0]
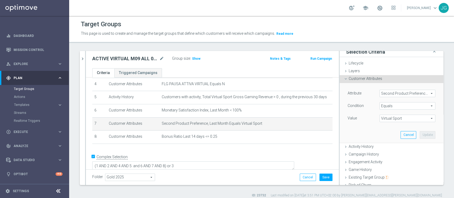
click at [340, 94] on span "Second Product Preference, Last Month" at bounding box center [407, 93] width 55 height 7
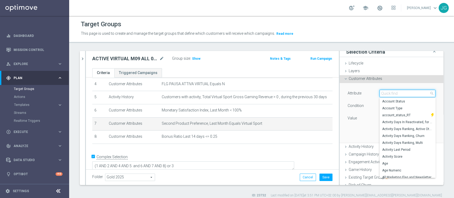
click at [340, 94] on input "search" at bounding box center [407, 93] width 56 height 7
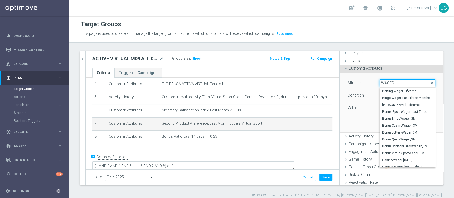
scroll to position [12, 0]
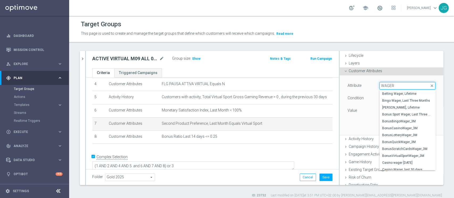
drag, startPoint x: 391, startPoint y: 86, endPoint x: 355, endPoint y: 86, distance: 35.4
click at [340, 86] on div "Attribute Second Product Preference, Last Month Second Product Preference, Last…" at bounding box center [391, 86] width 96 height 9
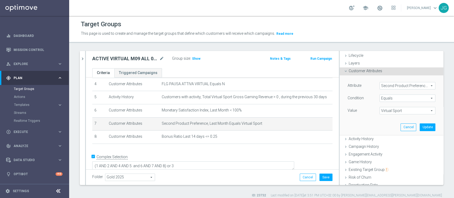
click at [340, 109] on span "Virtual Sport" at bounding box center [407, 110] width 55 height 7
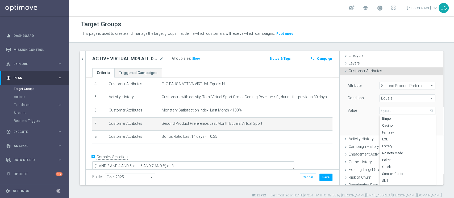
click at [340, 84] on span "Second Product Preference, Last Month" at bounding box center [407, 85] width 55 height 7
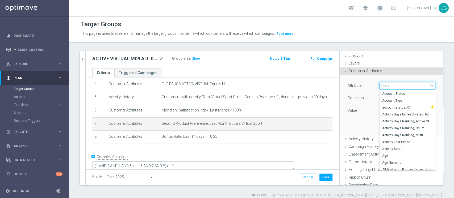
click at [340, 84] on input "search" at bounding box center [407, 85] width 56 height 7
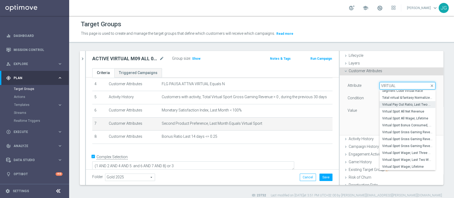
scroll to position [30, 0]
type input "VIRTUAL"
click at [340, 115] on div "Attribute Second Product Preference, Last Month Second Product Preference, Last…" at bounding box center [391, 105] width 96 height 60
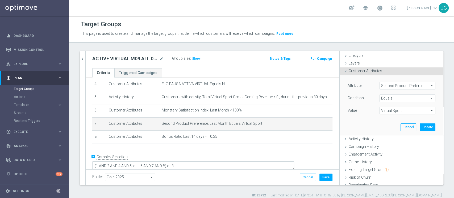
click at [340, 86] on span "Second Product Preference, Last Month" at bounding box center [407, 85] width 55 height 7
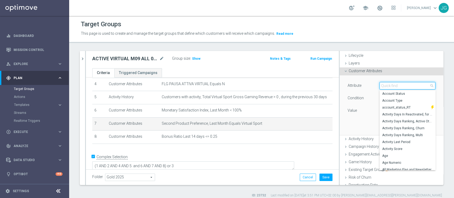
click at [340, 86] on input "search" at bounding box center [407, 85] width 56 height 7
click at [340, 73] on div "Customer Attributes done selection saved" at bounding box center [391, 72] width 104 height 8
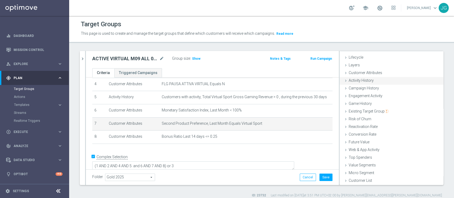
scroll to position [0, 0]
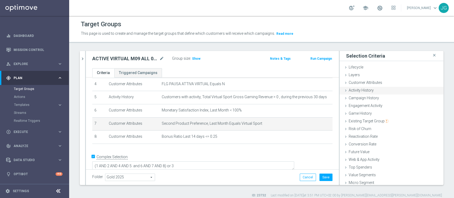
click at [340, 89] on span "Activity History" at bounding box center [360, 90] width 25 height 4
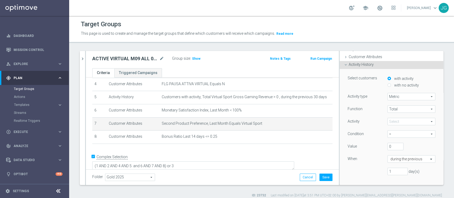
scroll to position [29, 0]
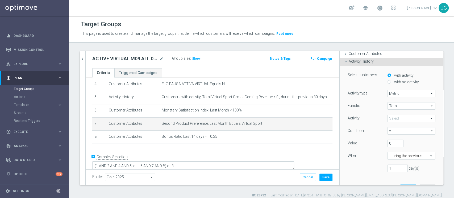
click at [340, 116] on span at bounding box center [411, 118] width 47 height 7
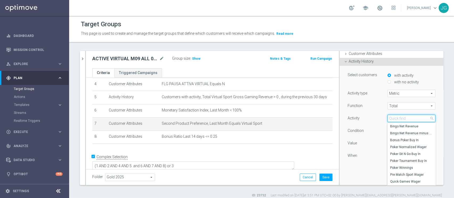
click at [340, 118] on input "search" at bounding box center [411, 118] width 48 height 7
type input "VIRTUAL"
click at [340, 148] on span "Virtual Sport Wager" at bounding box center [411, 154] width 43 height 4
type input "Virtual Sport Wager"
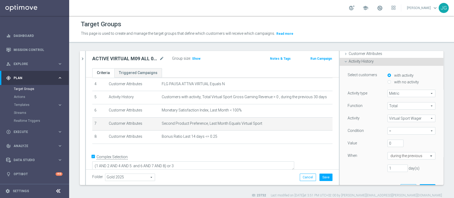
click at [340, 130] on span "=" at bounding box center [411, 131] width 47 height 7
click at [340, 148] on span ">" at bounding box center [411, 153] width 43 height 4
type input ">"
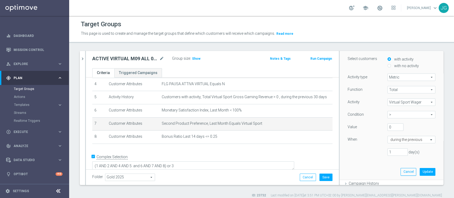
scroll to position [47, 0]
click at [340, 148] on input "1" at bounding box center [397, 150] width 20 height 7
type input "30"
click at [340, 139] on input "text" at bounding box center [405, 138] width 31 height 5
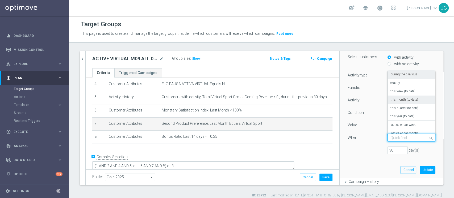
click at [340, 99] on label "this month (to date)" at bounding box center [404, 100] width 28 height 4
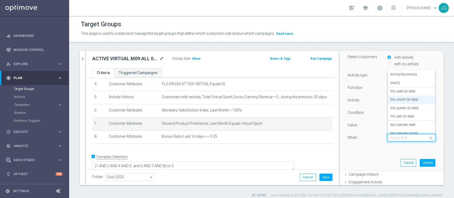
click at [340, 138] on div at bounding box center [411, 138] width 47 height 5
click at [340, 124] on label "last calendar week" at bounding box center [402, 125] width 25 height 4
click at [340, 137] on input "text" at bounding box center [405, 138] width 31 height 5
click at [340, 133] on label "last calendar month" at bounding box center [404, 134] width 28 height 4
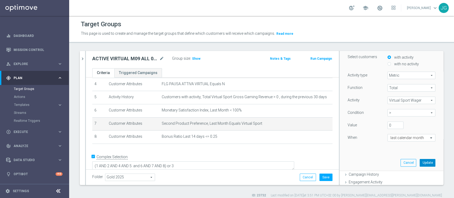
click at [340, 148] on button "Update" at bounding box center [427, 162] width 16 height 7
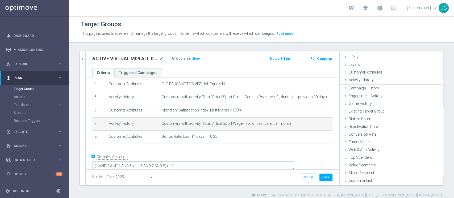
scroll to position [10, 0]
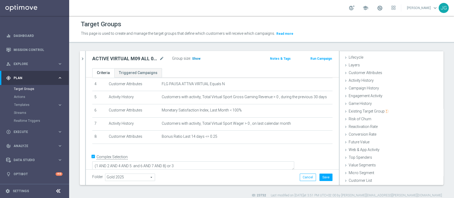
click at [194, 59] on span "Show" at bounding box center [196, 59] width 9 height 4
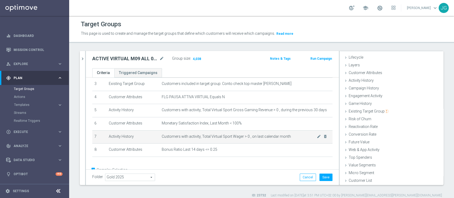
scroll to position [58, 0]
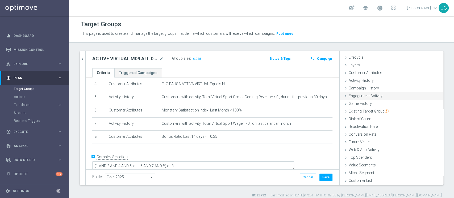
click at [340, 95] on span "Engagement Activity" at bounding box center [365, 96] width 34 height 4
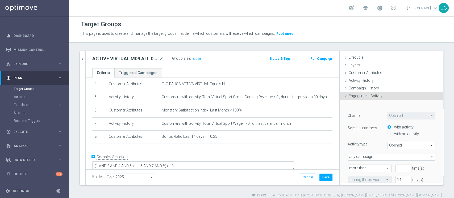
scroll to position [37, 0]
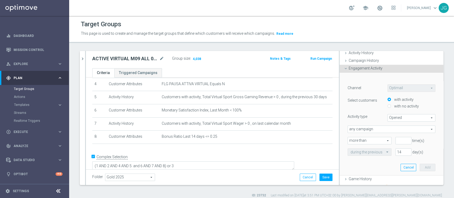
click at [340, 67] on span "Engagement Activity" at bounding box center [365, 68] width 34 height 4
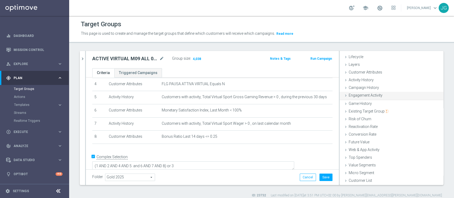
scroll to position [10, 0]
click at [340, 113] on div "Existing Target Group done selection updated" at bounding box center [391, 112] width 104 height 8
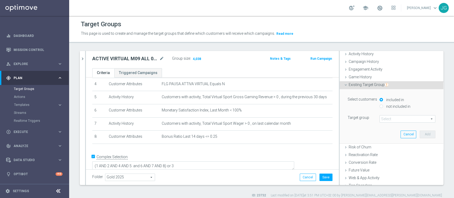
scroll to position [37, 0]
click at [340, 105] on input "not included in" at bounding box center [380, 105] width 3 height 3
radio input "true"
click at [340, 120] on span at bounding box center [407, 118] width 55 height 7
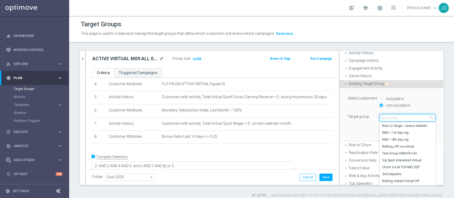
click at [340, 120] on input "search" at bounding box center [407, 117] width 56 height 7
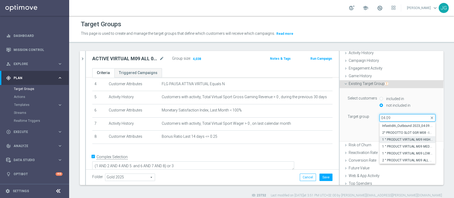
type input "04.09"
click at [340, 139] on span "1 ° PRODUCT VIRTUAL M09 HIGH 04.09" at bounding box center [407, 140] width 51 height 4
type input "1 ° PRODUCT VIRTUAL M09 HIGH 04.09"
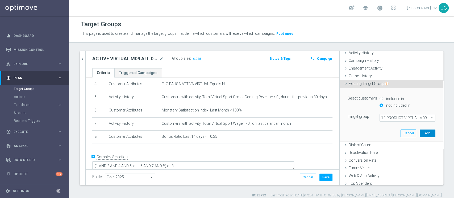
click at [340, 131] on button "Add" at bounding box center [427, 133] width 16 height 7
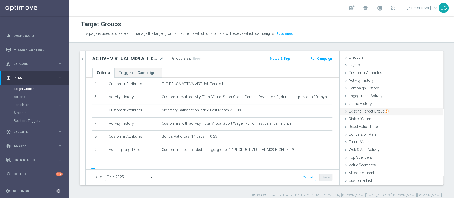
click at [340, 110] on span "Existing Target Group" at bounding box center [368, 111] width 40 height 4
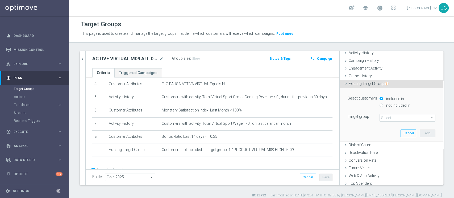
click at [340, 103] on label "not included in" at bounding box center [398, 105] width 26 height 5
click at [340, 104] on input "not included in" at bounding box center [380, 105] width 3 height 3
radio input "true"
click at [340, 117] on span at bounding box center [407, 118] width 55 height 7
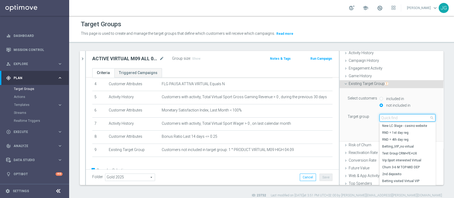
click at [340, 117] on input "search" at bounding box center [407, 117] width 56 height 7
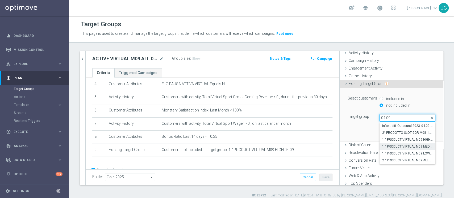
type input "04.09"
click at [340, 147] on span "1 ° PRODUCT VIRTUAL M09 MEDIUM 04.09" at bounding box center [407, 147] width 51 height 4
type input "1 ° PRODUCT VIRTUAL M09 MEDIUM 04.09"
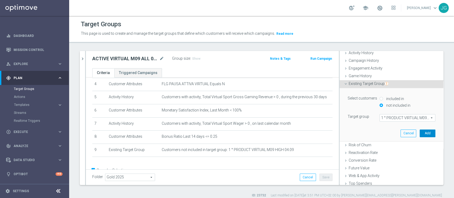
click at [340, 134] on button "Add" at bounding box center [427, 133] width 16 height 7
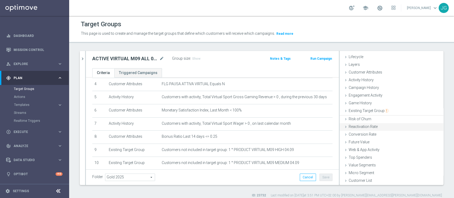
scroll to position [10, 0]
click at [340, 111] on img "button" at bounding box center [387, 112] width 4 height 4
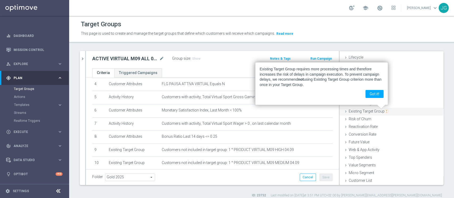
click at [340, 110] on icon at bounding box center [345, 112] width 4 height 4
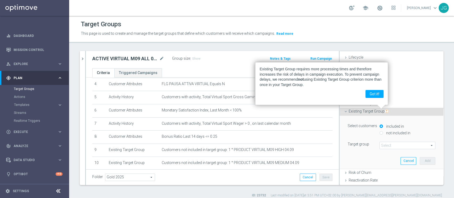
click at [340, 132] on label "not included in" at bounding box center [398, 133] width 26 height 5
click at [340, 132] on input "not included in" at bounding box center [380, 132] width 3 height 3
radio input "true"
click at [340, 144] on span at bounding box center [407, 145] width 55 height 7
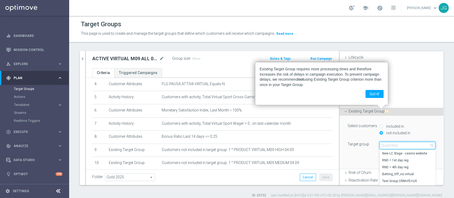
click at [340, 146] on input "search" at bounding box center [407, 145] width 56 height 7
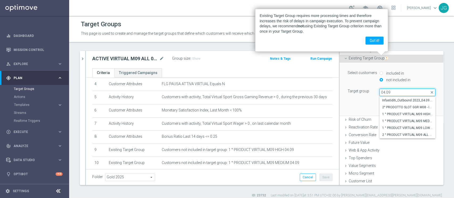
scroll to position [63, 0]
type input "04.09"
click at [340, 126] on span "1 ° PRODUCT VIRTUAL M09 LOW 04.09" at bounding box center [407, 128] width 51 height 4
type input "1 ° PRODUCT VIRTUAL M09 LOW 04.09"
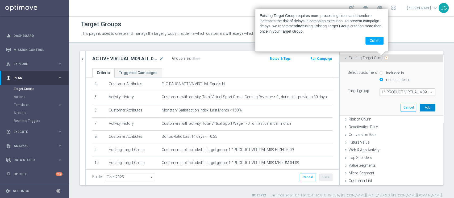
click at [340, 107] on button "Add" at bounding box center [427, 107] width 16 height 7
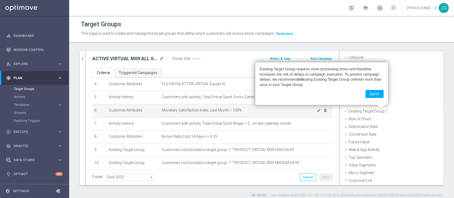
scroll to position [98, 0]
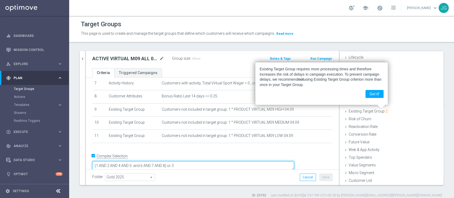
click at [203, 148] on textarea "(1 AND 2 AND 4 AND 5 and 6 AND 7 AND 8) or 3" at bounding box center [193, 165] width 202 height 9
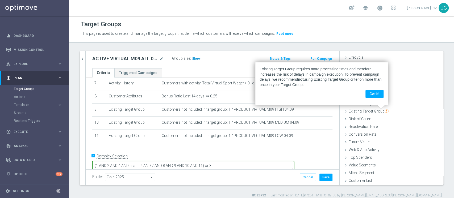
type textarea "(1 AND 2 AND 4 AND 5 and 6 AND 7 AND 8 AND 9 AND 10 AND 11) or 3"
click at [194, 60] on span "Show" at bounding box center [196, 59] width 9 height 4
click at [340, 96] on button "Got it!" at bounding box center [374, 94] width 18 height 8
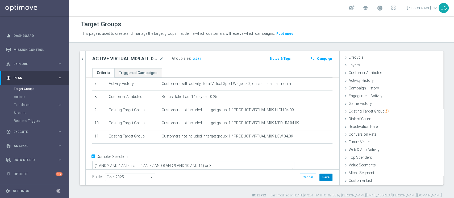
click at [321, 148] on button "Save" at bounding box center [325, 177] width 13 height 7
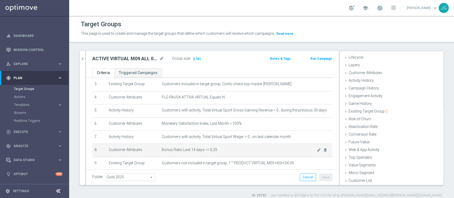
scroll to position [44, 0]
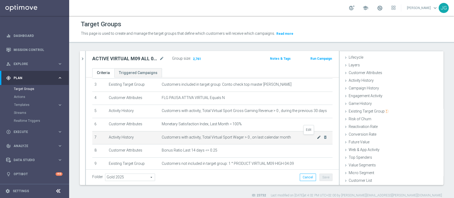
click at [317, 138] on icon "mode_edit" at bounding box center [319, 137] width 4 height 4
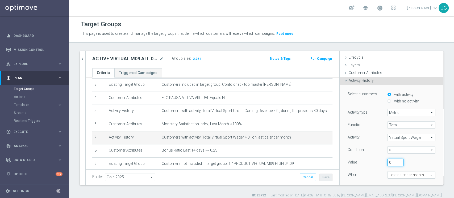
click at [340, 148] on input "0" at bounding box center [395, 162] width 16 height 7
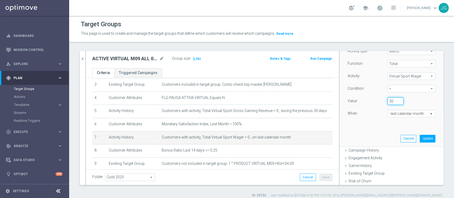
scroll to position [74, 0]
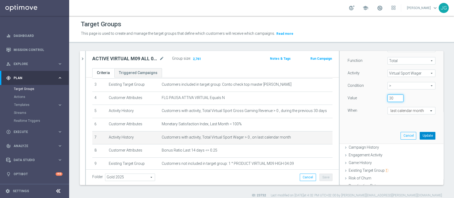
type input "30"
click at [340, 137] on button "Update" at bounding box center [427, 135] width 16 height 7
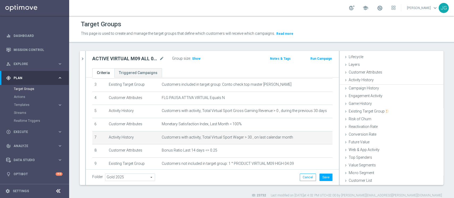
scroll to position [10, 0]
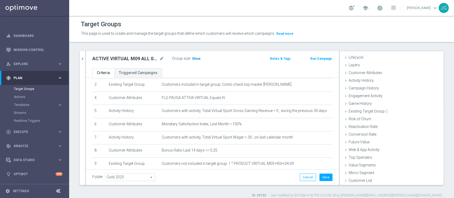
click at [197, 58] on span "Show" at bounding box center [196, 59] width 9 height 4
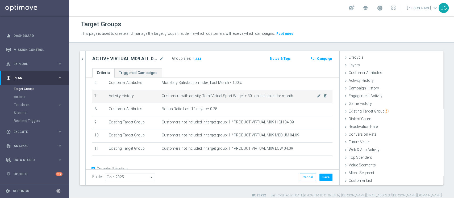
scroll to position [89, 0]
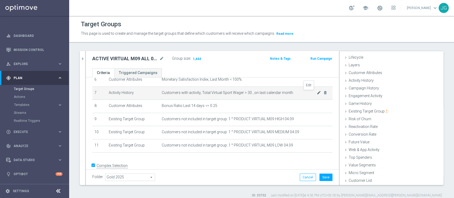
click at [317, 93] on icon "mode_edit" at bounding box center [319, 93] width 4 height 4
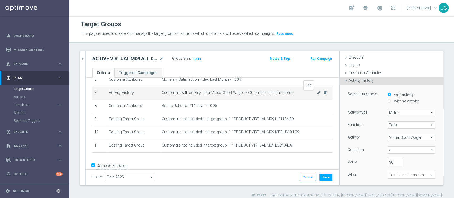
scroll to position [37, 0]
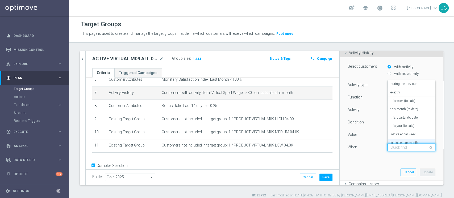
click at [340, 148] on input "text" at bounding box center [405, 147] width 31 height 5
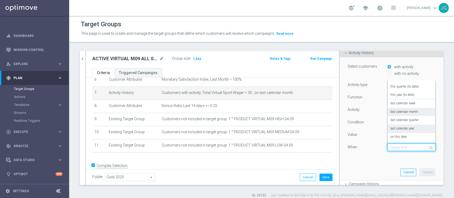
scroll to position [0, 0]
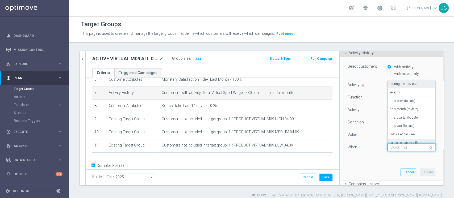
click at [340, 84] on label "during the previous" at bounding box center [403, 84] width 27 height 4
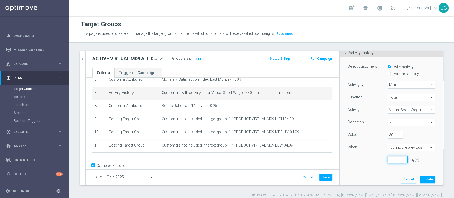
click at [340, 148] on input "number" at bounding box center [397, 159] width 20 height 7
type input "30"
click at [340, 148] on button "Update" at bounding box center [427, 179] width 16 height 7
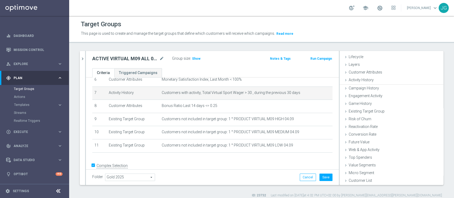
scroll to position [10, 0]
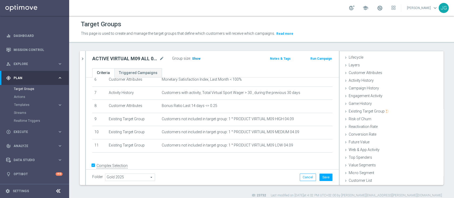
click at [196, 60] on span "Show" at bounding box center [196, 59] width 9 height 4
click at [322, 148] on button "Save" at bounding box center [325, 177] width 13 height 7
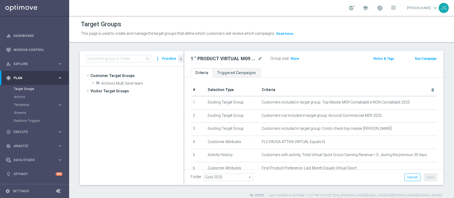
scroll to position [79, 0]
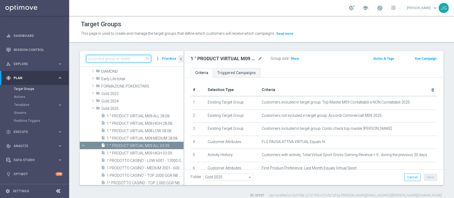
click at [116, 56] on input at bounding box center [118, 58] width 65 height 7
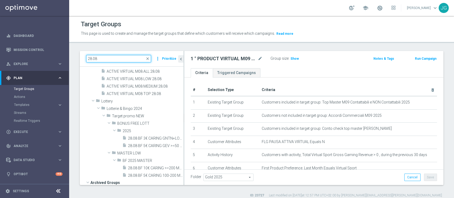
type input "28.08"
click at [142, 22] on span "1 ° PRODUCT VIRTUAL M08 HIGH 28.08" at bounding box center [139, 19] width 65 height 5
type textarea "(1 AND 2 AND 3 AND 5 and 6 AND 7 AND 8) or 4"
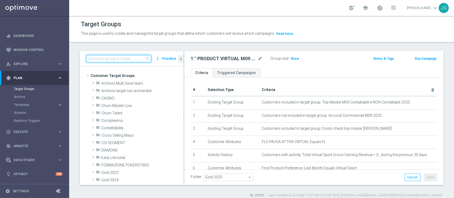
click at [120, 59] on input at bounding box center [118, 58] width 65 height 7
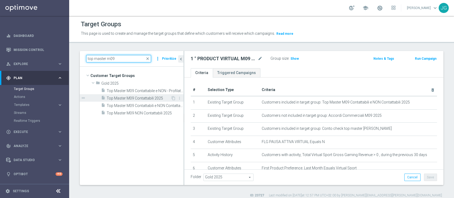
type input "top master m09"
click at [149, 97] on span "Top Master M09 Contattabili 2025" at bounding box center [139, 98] width 64 height 5
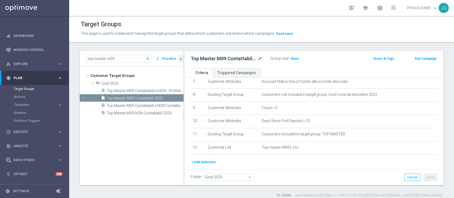
scroll to position [98, 0]
click at [296, 57] on span "Show" at bounding box center [294, 59] width 9 height 4
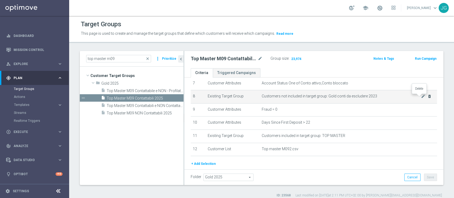
click at [427, 96] on icon "delete_forever" at bounding box center [429, 96] width 4 height 4
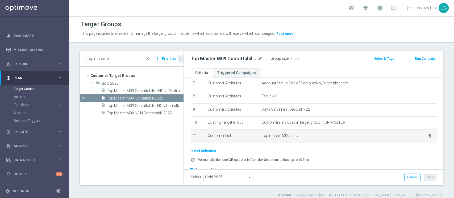
scroll to position [112, 0]
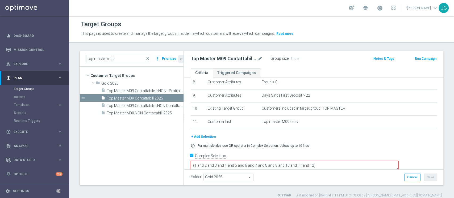
click at [350, 161] on textarea "(1 and 2 and 3 and 4 and 5 and 6 and 7 and 8 and 9 and 10 and 11 and 12)" at bounding box center [295, 165] width 208 height 9
click at [291, 58] on span "Show" at bounding box center [294, 59] width 9 height 4
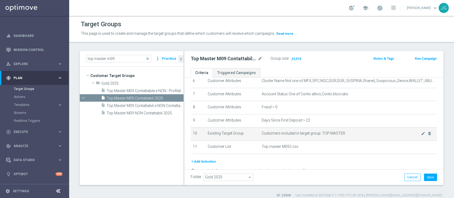
scroll to position [95, 0]
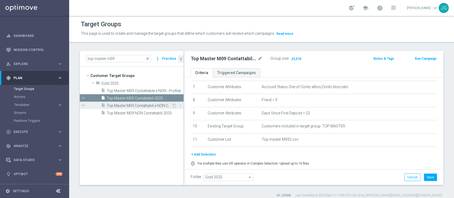
click at [132, 107] on span "Top Master M09 Contattabili e NON Contattabili 2025" at bounding box center [139, 106] width 65 height 5
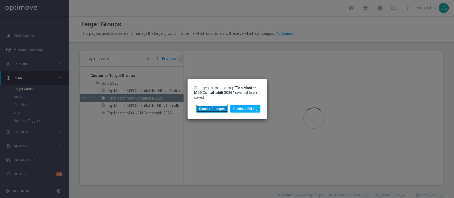
click at [221, 107] on button "Discard Changes" at bounding box center [211, 108] width 31 height 7
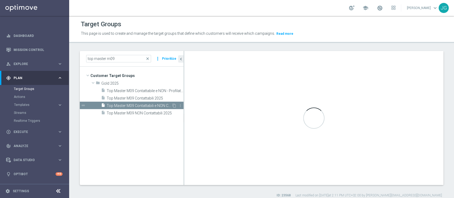
type textarea "(1 and 2 and 3 and 4 and 5 and 6 and 7 and 8 and 9)"
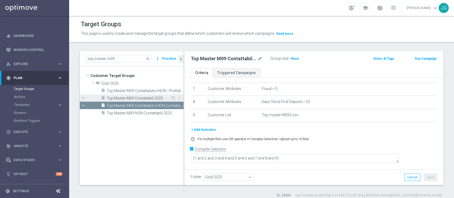
scroll to position [85, 0]
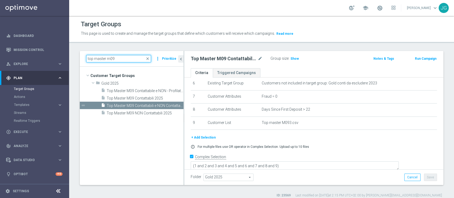
click at [127, 59] on input "top master m09" at bounding box center [118, 58] width 65 height 7
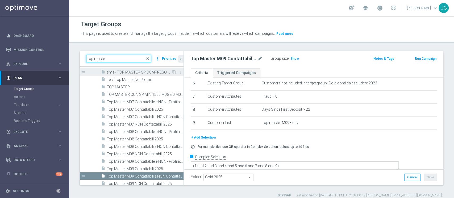
scroll to position [56, 0]
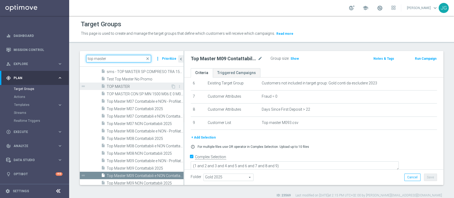
type input "top master"
click at [132, 87] on span "TOP MASTER" at bounding box center [139, 87] width 64 height 5
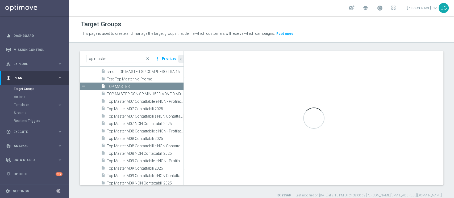
checkbox input "false"
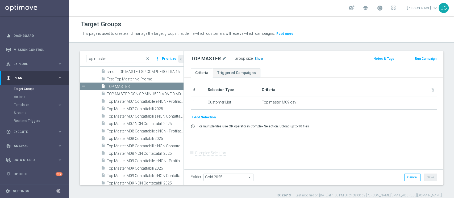
click at [259, 58] on span "Show" at bounding box center [258, 59] width 9 height 4
click at [199, 116] on button "+ Add Selection" at bounding box center [204, 118] width 26 height 6
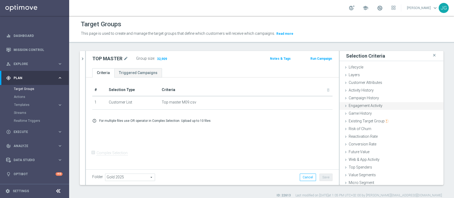
click at [371, 107] on span "Engagement Activity" at bounding box center [365, 106] width 34 height 4
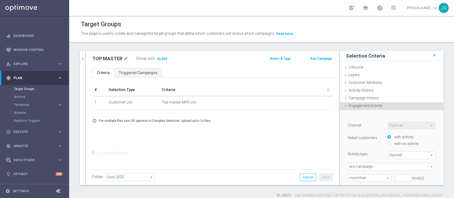
click at [387, 144] on input "with no activity" at bounding box center [388, 143] width 3 height 3
radio input "true"
click at [384, 107] on div "Engagement Activity done" at bounding box center [391, 106] width 104 height 8
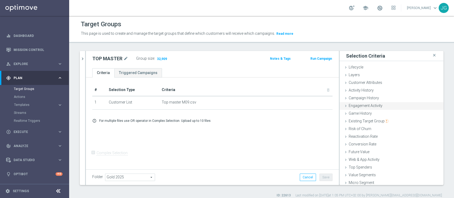
scroll to position [10, 0]
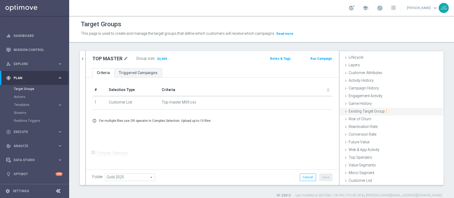
click at [348, 110] on span "Existing Target Group" at bounding box center [368, 111] width 40 height 4
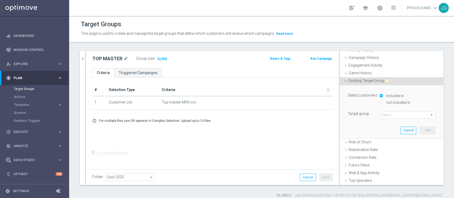
scroll to position [42, 0]
click at [379, 101] on input "not included in" at bounding box center [380, 100] width 3 height 3
radio input "true"
click at [389, 115] on span at bounding box center [407, 113] width 55 height 7
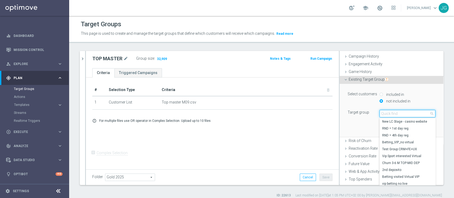
click at [389, 115] on input "search" at bounding box center [407, 113] width 56 height 7
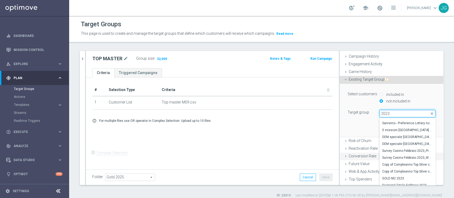
scroll to position [63, 0]
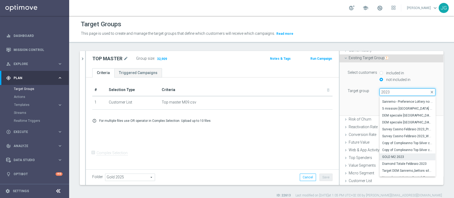
type input "2023"
click at [390, 155] on span "GOLD M2 2023" at bounding box center [407, 157] width 51 height 4
type input "GOLD M2 2023"
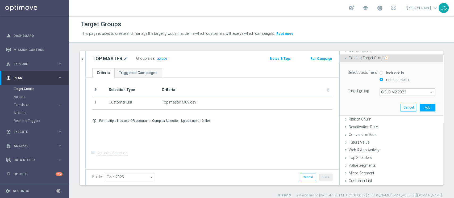
click at [397, 93] on span "GOLD M2 2023" at bounding box center [407, 92] width 55 height 7
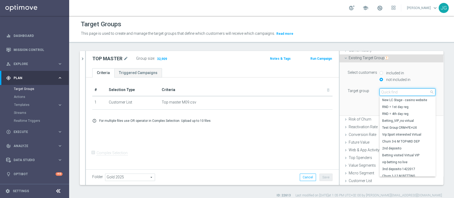
click at [397, 93] on input "search" at bounding box center [407, 92] width 56 height 7
type input "l"
click at [385, 92] on input "2023" at bounding box center [407, 92] width 56 height 7
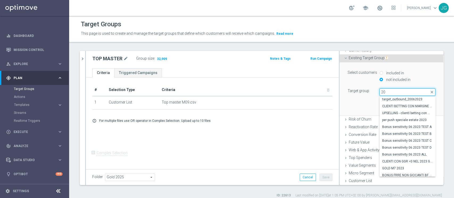
type input "2"
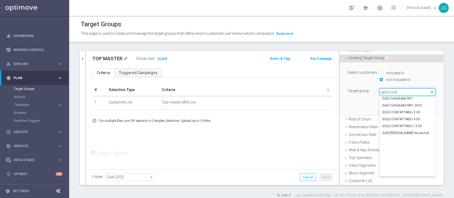
scroll to position [0, 0]
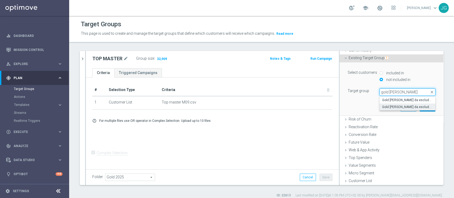
type input "gold conti"
click at [389, 107] on span "Gold conti da escludere 2023" at bounding box center [407, 107] width 51 height 4
type input "Gold conti da escludere 2023"
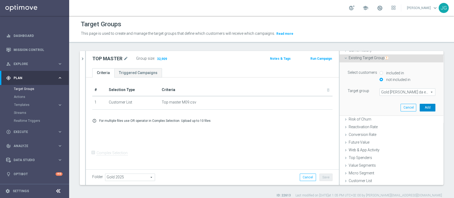
click at [419, 108] on button "Add" at bounding box center [427, 107] width 16 height 7
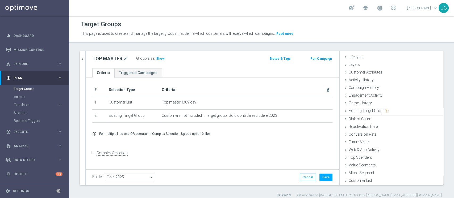
scroll to position [10, 0]
click at [159, 57] on span "Show" at bounding box center [160, 59] width 9 height 4
click at [85, 58] on icon "chevron_right" at bounding box center [82, 58] width 5 height 5
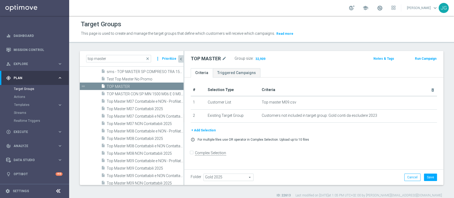
scroll to position [20, 0]
click at [127, 85] on span "TOP MASTER" at bounding box center [139, 87] width 64 height 5
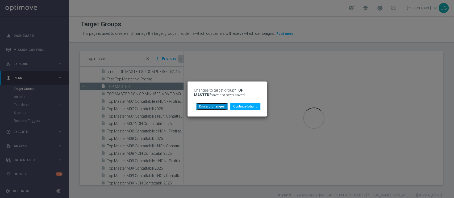
click at [216, 106] on button "Discard Changes" at bounding box center [211, 106] width 31 height 7
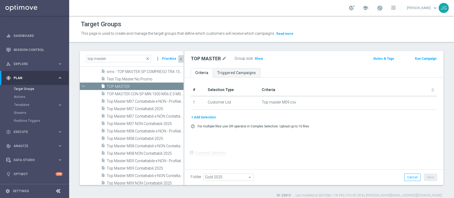
scroll to position [0, 0]
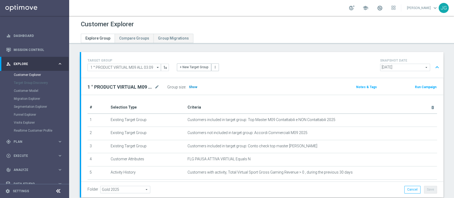
click at [193, 87] on span "Show" at bounding box center [193, 87] width 9 height 4
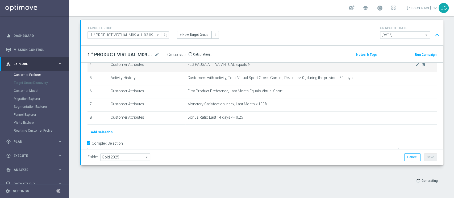
scroll to position [62, 0]
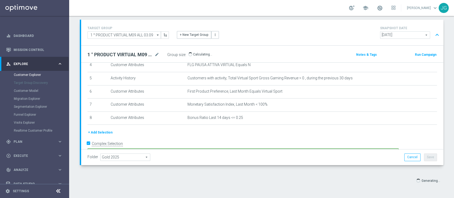
click at [193, 149] on textarea "(1 AND 2 AND 4 AND 5 and 6 AND 7 and 8 ) or 3" at bounding box center [242, 153] width 311 height 9
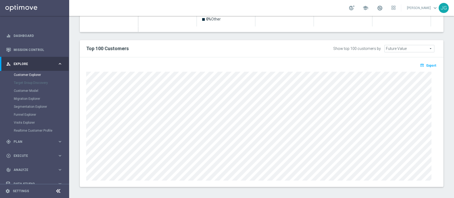
scroll to position [304, 0]
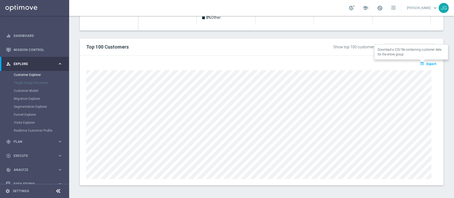
click at [426, 64] on span "Export" at bounding box center [431, 64] width 10 height 4
click at [377, 7] on span at bounding box center [380, 8] width 6 height 6
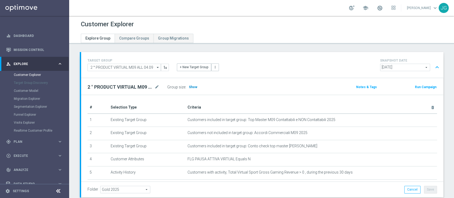
click at [189, 89] on h3 "Show" at bounding box center [193, 87] width 10 height 6
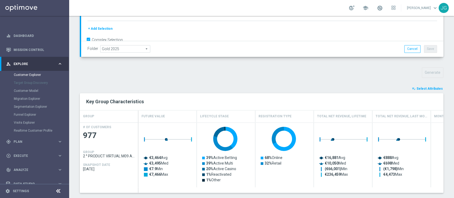
scroll to position [142, 0]
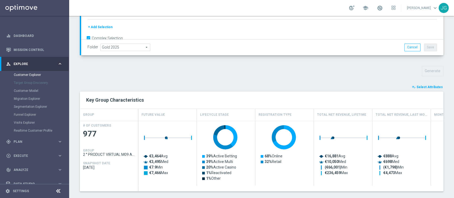
click at [426, 87] on span "Select Attributes" at bounding box center [429, 87] width 26 height 4
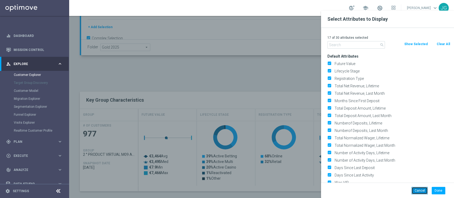
click at [423, 190] on button "Cancel" at bounding box center [419, 190] width 16 height 7
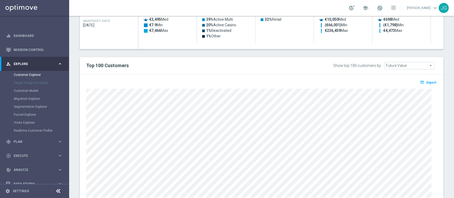
scroll to position [304, 0]
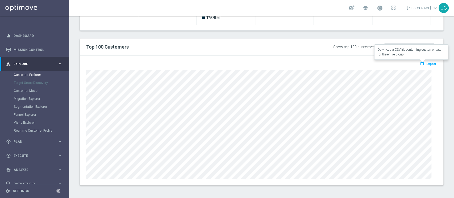
click at [426, 64] on span "Export" at bounding box center [431, 64] width 10 height 4
click at [26, 141] on span "Plan" at bounding box center [36, 141] width 44 height 3
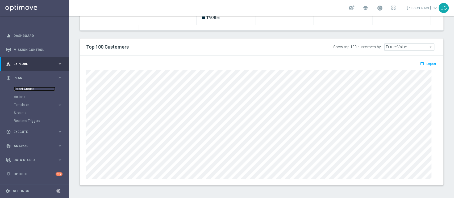
click at [26, 89] on link "Target Groups" at bounding box center [34, 89] width 41 height 4
